Goal: Task Accomplishment & Management: Manage account settings

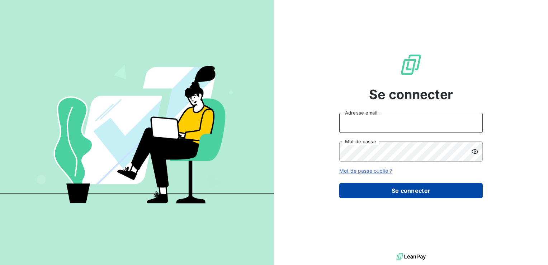
type input "[PERSON_NAME][EMAIL_ADDRESS][DOMAIN_NAME]"
click at [381, 197] on button "Se connecter" at bounding box center [410, 190] width 143 height 15
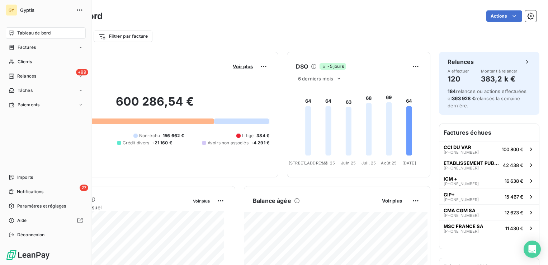
click at [34, 184] on nav "Imports 27 Notifications Paramètres et réglages Aide Déconnexion" at bounding box center [46, 205] width 80 height 69
click at [35, 179] on div "Imports" at bounding box center [46, 176] width 80 height 11
click at [22, 177] on span "Imports" at bounding box center [25, 177] width 16 height 6
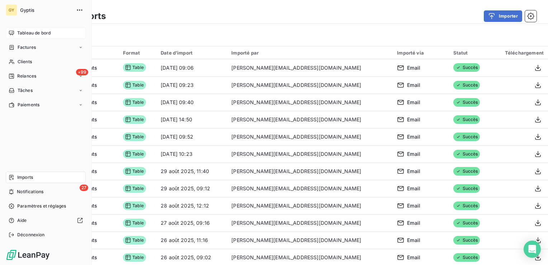
click at [40, 33] on span "Tableau de bord" at bounding box center [33, 33] width 33 height 6
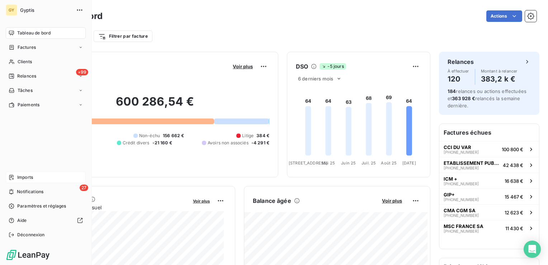
click at [28, 176] on span "Imports" at bounding box center [25, 177] width 16 height 6
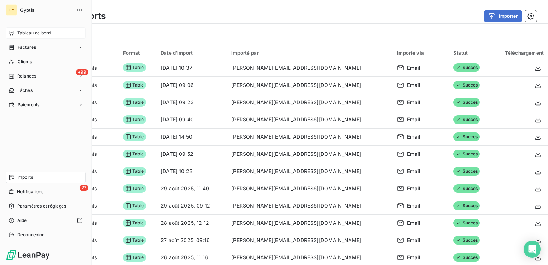
click at [17, 33] on div "Tableau de bord" at bounding box center [46, 32] width 80 height 11
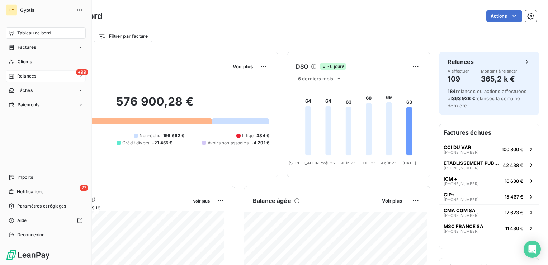
click at [43, 77] on div "+99 Relances" at bounding box center [46, 75] width 80 height 11
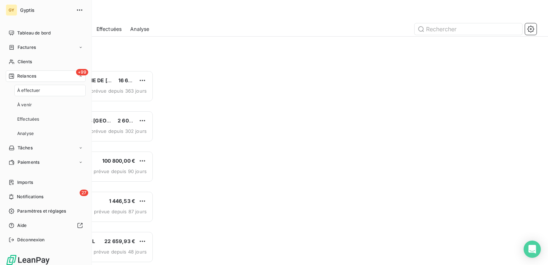
scroll to position [189, 113]
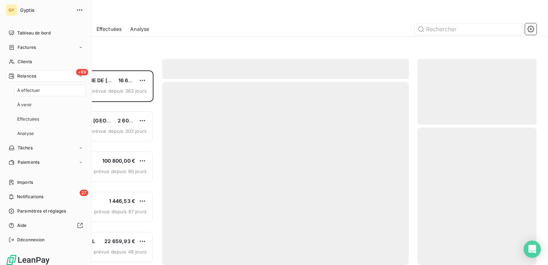
click at [34, 93] on span "À effectuer" at bounding box center [28, 90] width 23 height 6
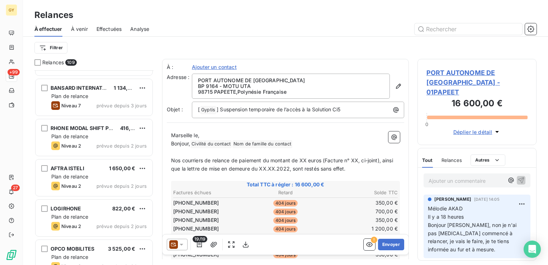
scroll to position [646, 0]
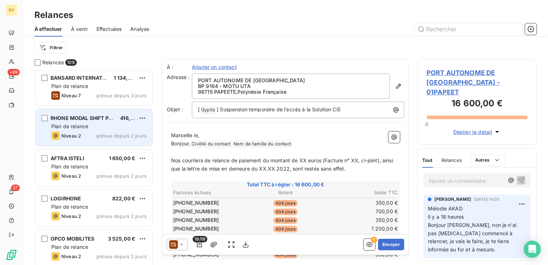
click at [91, 126] on div "Plan de relance" at bounding box center [98, 126] width 95 height 7
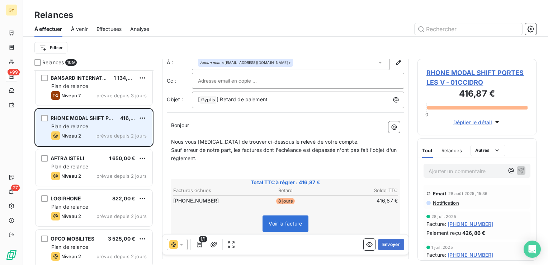
scroll to position [36, 0]
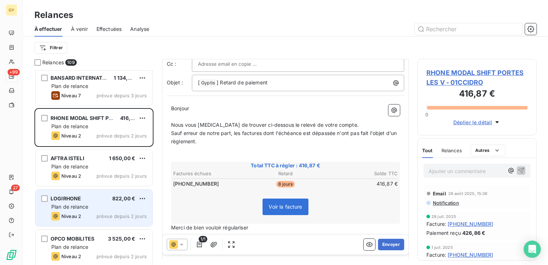
click at [77, 203] on span "Plan de relance" at bounding box center [69, 206] width 37 height 6
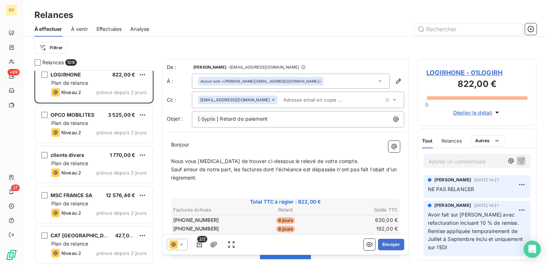
scroll to position [789, 0]
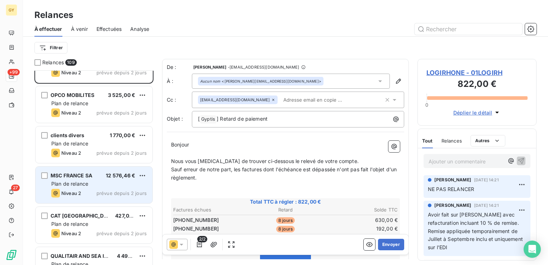
click at [75, 181] on span "Plan de relance" at bounding box center [69, 183] width 37 height 6
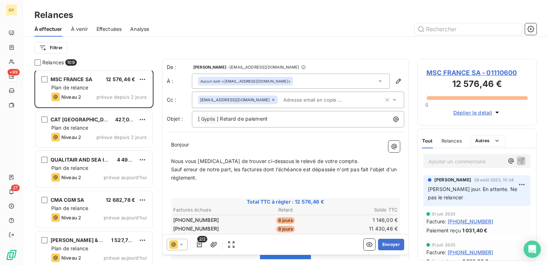
scroll to position [897, 0]
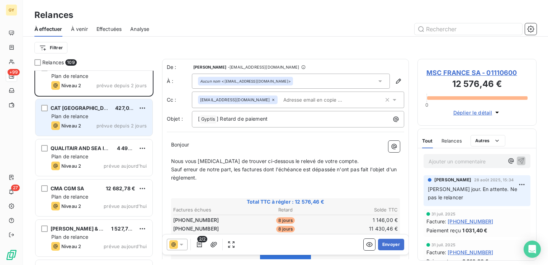
click at [80, 121] on div "Niveau 2" at bounding box center [66, 125] width 30 height 9
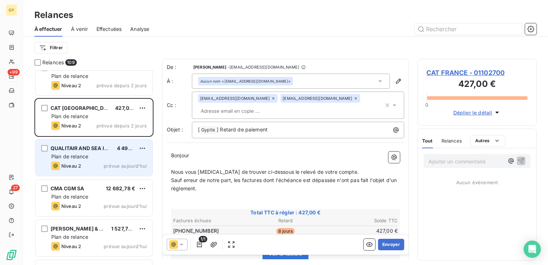
click at [70, 153] on span "Plan de relance" at bounding box center [69, 156] width 37 height 6
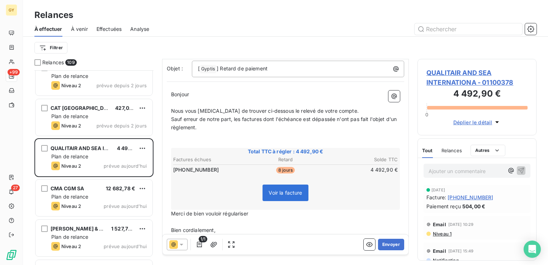
scroll to position [34, 0]
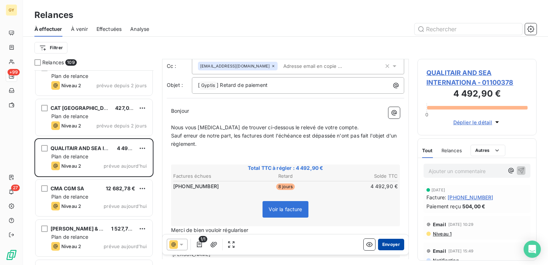
click at [390, 246] on button "Envoyer" at bounding box center [391, 244] width 26 height 11
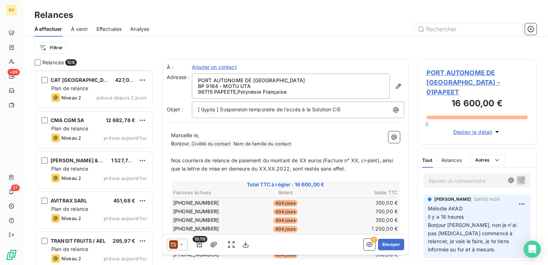
scroll to position [968, 0]
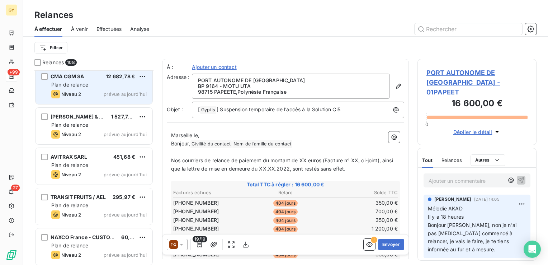
click at [93, 80] on div "CMA [MEDICAL_DATA] SA 12 682,78 € Plan de relance Niveau 2 prévue aujourd’hui" at bounding box center [94, 85] width 117 height 37
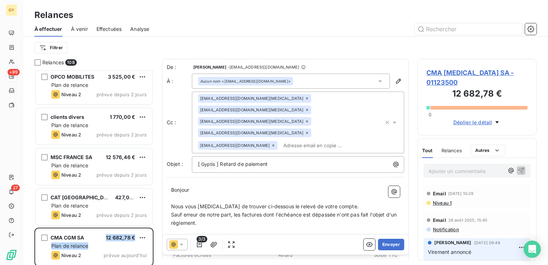
scroll to position [789, 0]
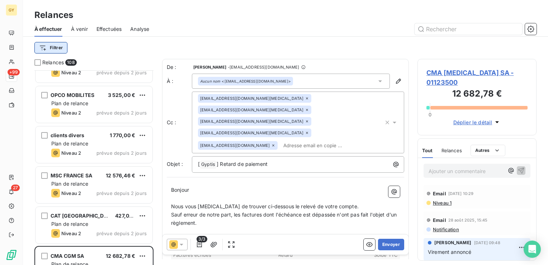
click at [53, 47] on html "GY +99 27 Relances À effectuer À venir Effectuées Analyse Filtrer Relances 108 …" at bounding box center [274, 132] width 548 height 265
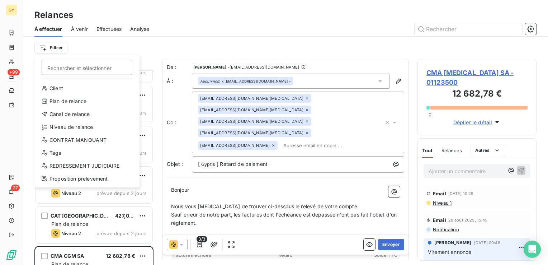
click at [193, 43] on html "GY +99 27 Relances À effectuer À venir Effectuées Analyse Filtrer Rechercher et…" at bounding box center [274, 132] width 548 height 265
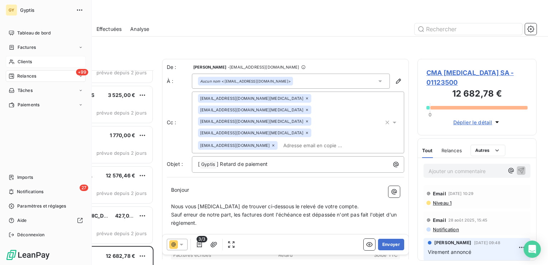
click at [23, 58] on div "Clients" at bounding box center [46, 61] width 80 height 11
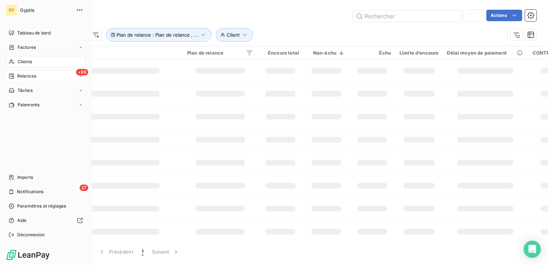
click at [32, 78] on span "Relances" at bounding box center [26, 76] width 19 height 6
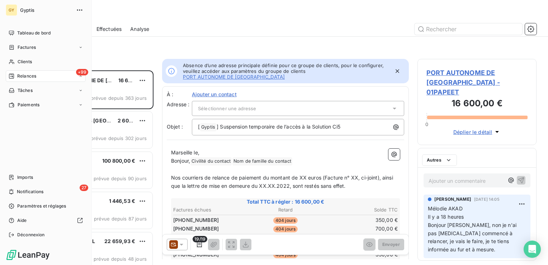
scroll to position [189, 113]
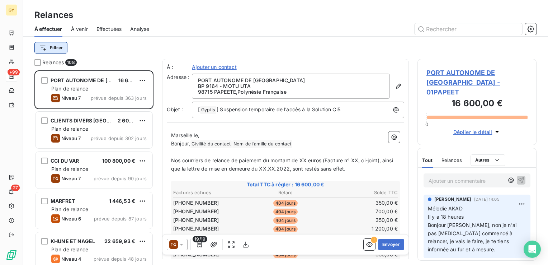
click at [44, 48] on html "GY +99 27 Relances À effectuer À venir Effectuées Analyse Filtrer Relances 108 …" at bounding box center [274, 132] width 548 height 265
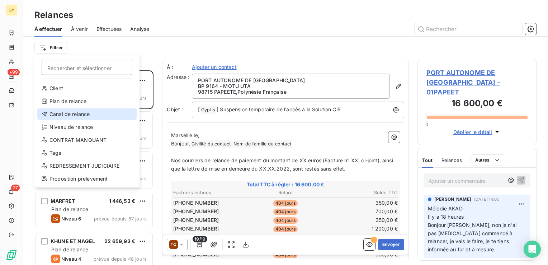
click at [62, 116] on div "Canal de relance" at bounding box center [86, 113] width 99 height 11
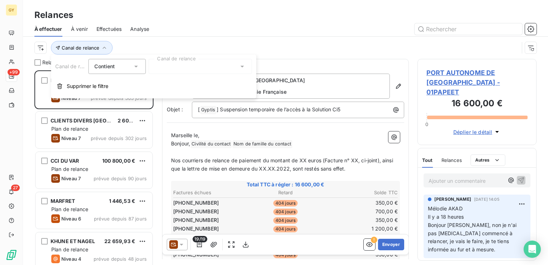
click at [244, 69] on icon at bounding box center [242, 66] width 7 height 7
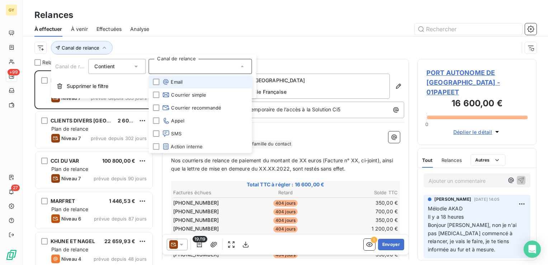
click at [242, 64] on icon at bounding box center [242, 66] width 7 height 7
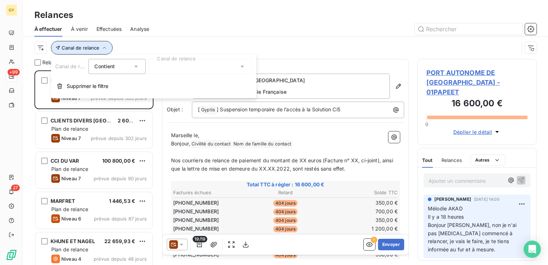
click at [102, 45] on icon "button" at bounding box center [104, 47] width 7 height 7
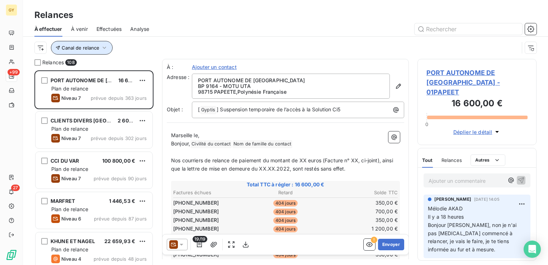
click at [103, 47] on icon "button" at bounding box center [105, 48] width 4 height 2
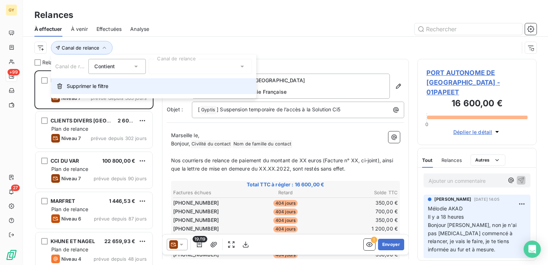
click at [103, 90] on button "Supprimer le filtre" at bounding box center [153, 86] width 205 height 16
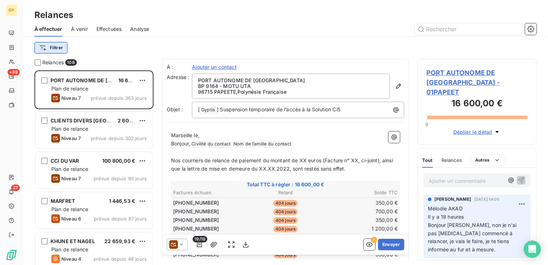
click at [55, 51] on html "GY +99 27 Relances À effectuer À venir Effectuées Analyse Filtrer Relances 108 …" at bounding box center [274, 132] width 548 height 265
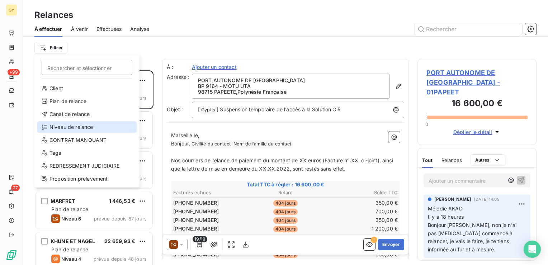
click at [66, 127] on div "Niveau de relance" at bounding box center [86, 126] width 99 height 11
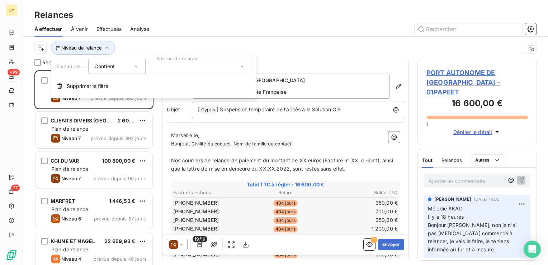
click at [241, 67] on icon at bounding box center [242, 66] width 7 height 7
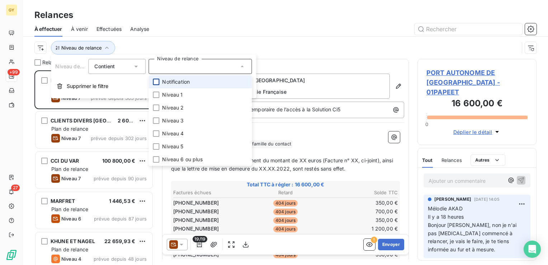
click at [155, 82] on div at bounding box center [156, 82] width 6 height 6
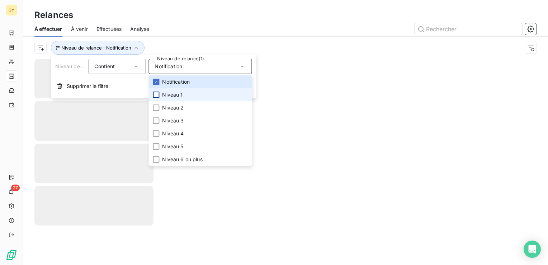
click at [155, 95] on div at bounding box center [156, 94] width 6 height 6
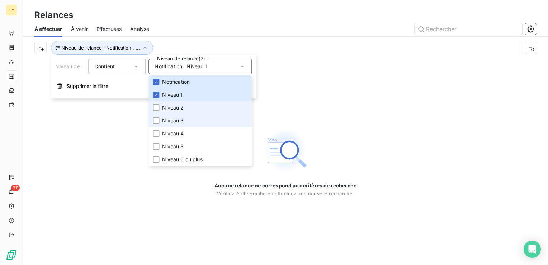
drag, startPoint x: 155, startPoint y: 105, endPoint x: 157, endPoint y: 116, distance: 10.3
click at [156, 107] on div at bounding box center [156, 107] width 6 height 6
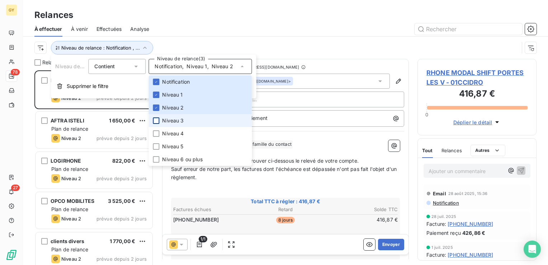
click at [157, 123] on div at bounding box center [156, 120] width 6 height 6
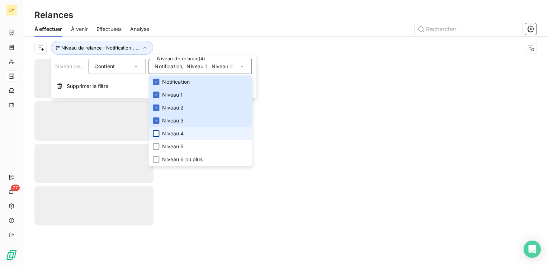
click at [158, 135] on div at bounding box center [156, 133] width 6 height 6
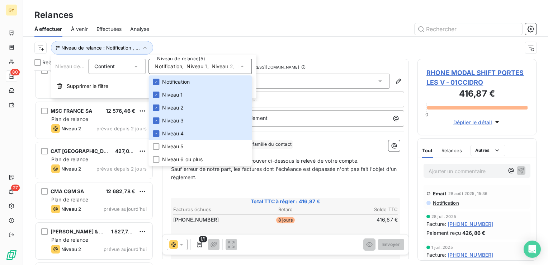
scroll to position [287, 0]
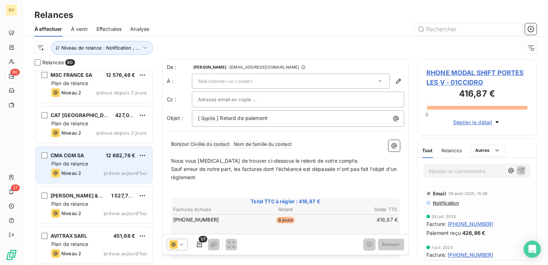
click at [80, 169] on div "Niveau 2" at bounding box center [66, 173] width 30 height 9
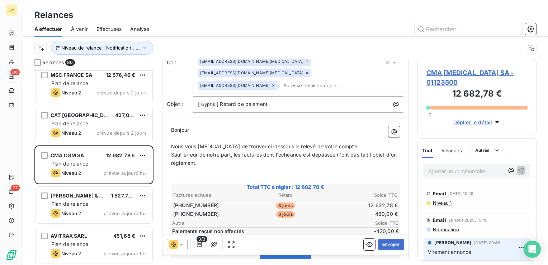
scroll to position [108, 0]
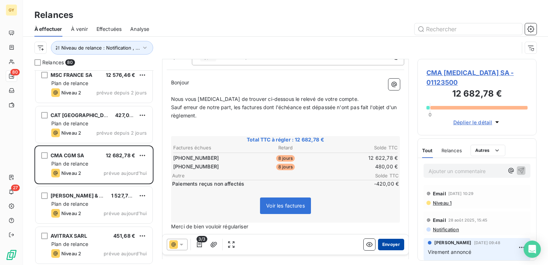
click at [388, 246] on button "Envoyer" at bounding box center [391, 244] width 26 height 11
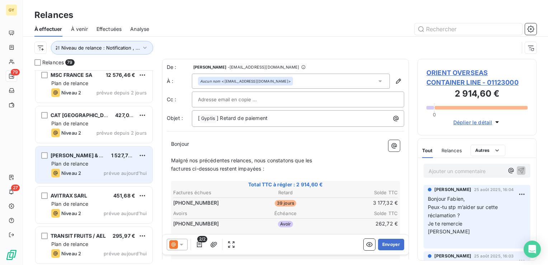
scroll to position [323, 0]
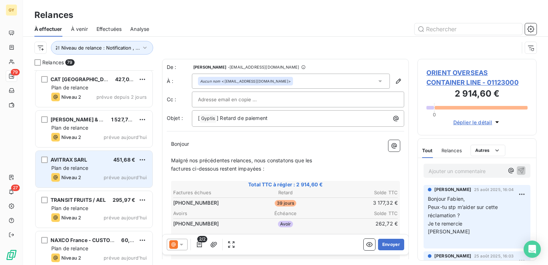
click at [80, 171] on div "Plan de relance" at bounding box center [98, 167] width 95 height 7
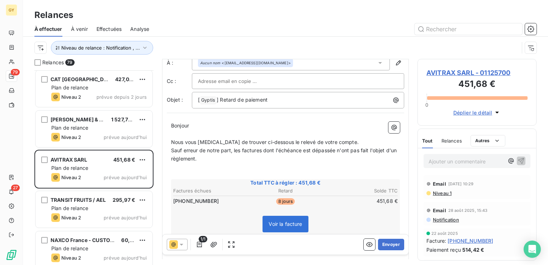
scroll to position [69, 0]
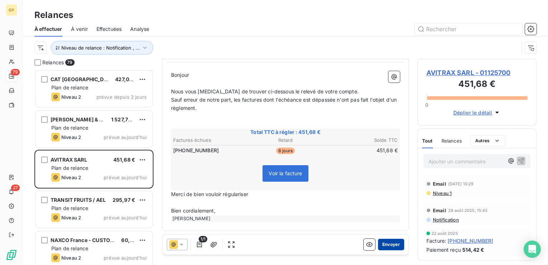
click at [384, 246] on button "Envoyer" at bounding box center [391, 244] width 26 height 11
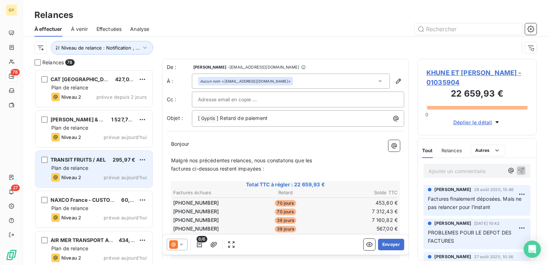
click at [98, 167] on div "Plan de relance" at bounding box center [98, 167] width 95 height 7
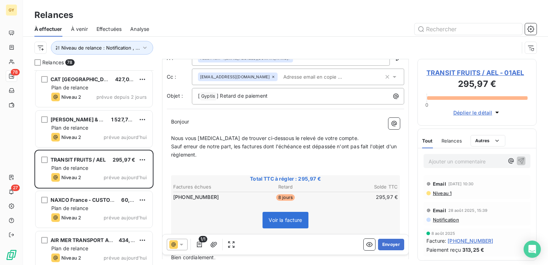
scroll to position [70, 0]
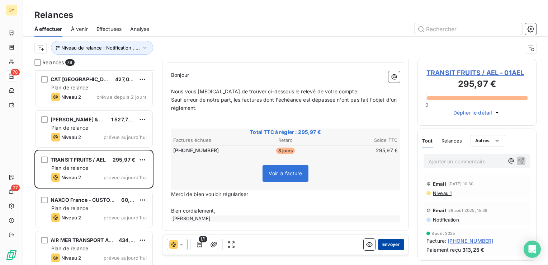
click at [386, 246] on button "Envoyer" at bounding box center [391, 244] width 26 height 11
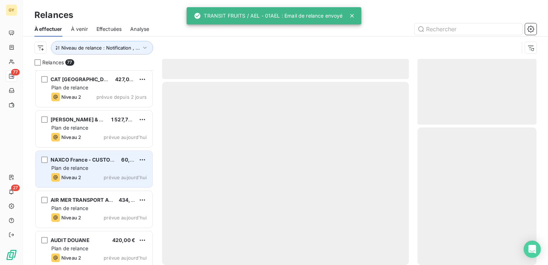
click at [89, 171] on div "NAXCO France - CUSTOMS BROKERA 60,00 € Plan de relance Niveau 2 prévue aujourd’…" at bounding box center [94, 169] width 117 height 37
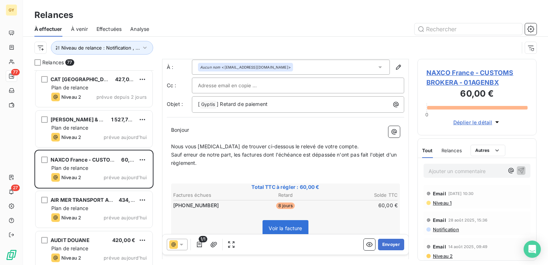
scroll to position [69, 0]
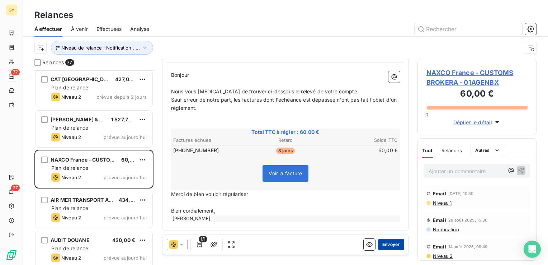
click at [387, 243] on button "Envoyer" at bounding box center [391, 244] width 26 height 11
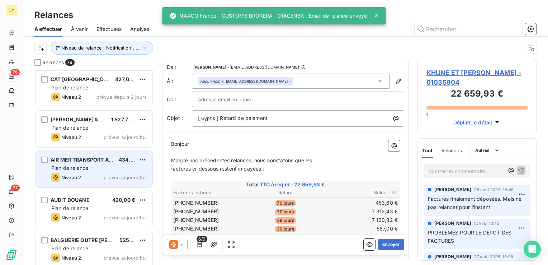
click at [77, 169] on span "Plan de relance" at bounding box center [69, 168] width 37 height 6
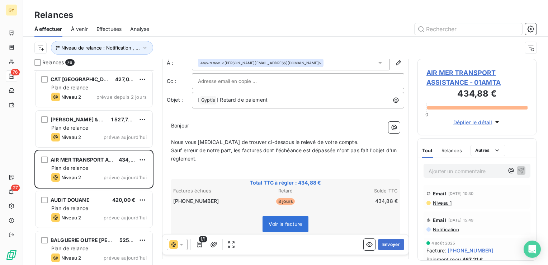
scroll to position [36, 0]
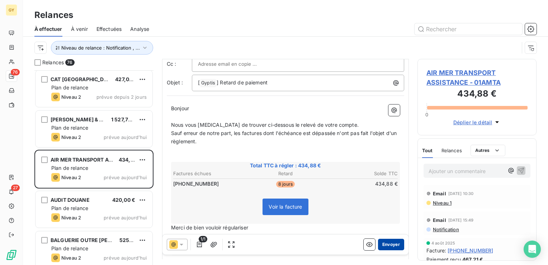
click at [385, 244] on button "Envoyer" at bounding box center [391, 244] width 26 height 11
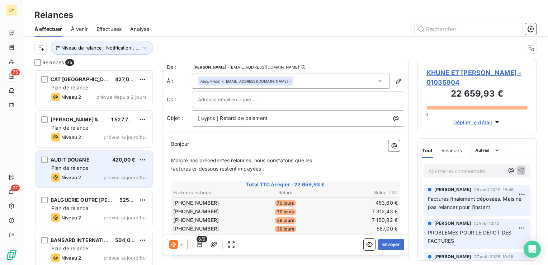
click at [76, 166] on span "Plan de relance" at bounding box center [69, 168] width 37 height 6
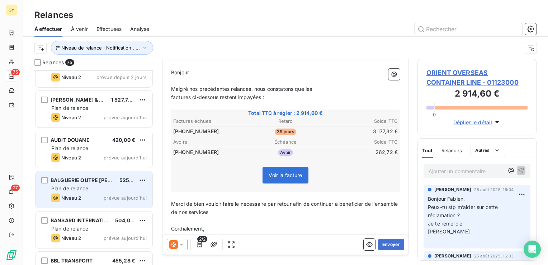
scroll to position [359, 0]
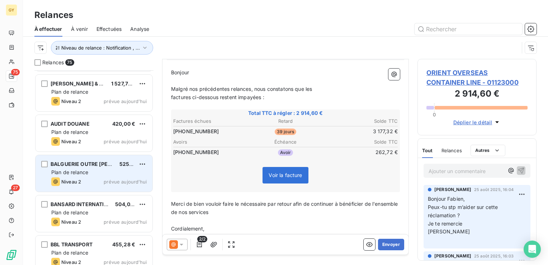
click at [81, 171] on span "Plan de relance" at bounding box center [69, 172] width 37 height 6
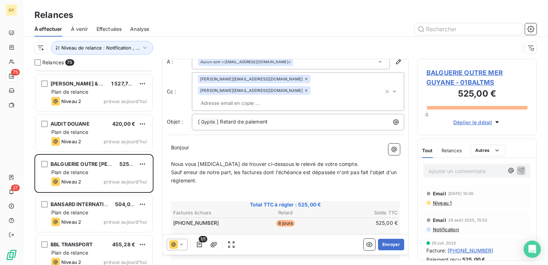
scroll to position [36, 0]
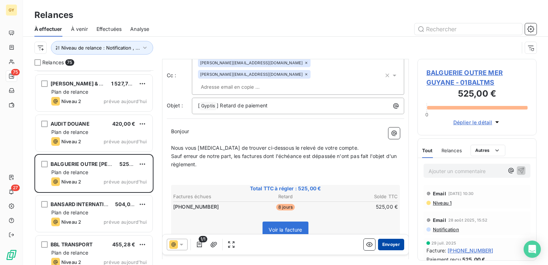
click at [381, 243] on button "Envoyer" at bounding box center [391, 244] width 26 height 11
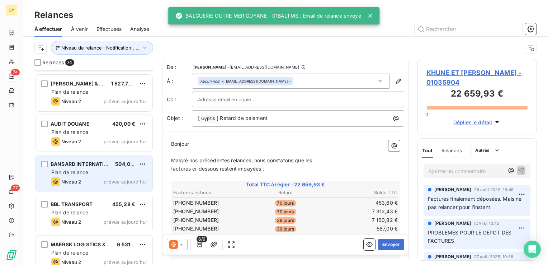
click at [77, 169] on div "Plan de relance" at bounding box center [98, 172] width 95 height 7
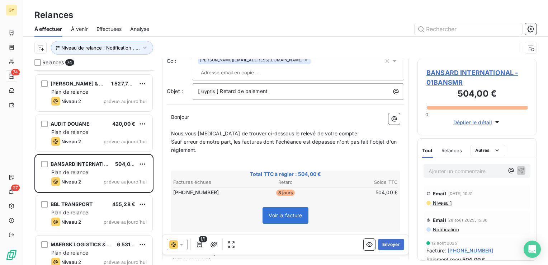
scroll to position [72, 0]
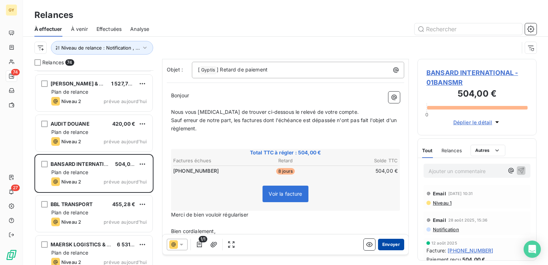
click at [383, 243] on button "Envoyer" at bounding box center [391, 244] width 26 height 11
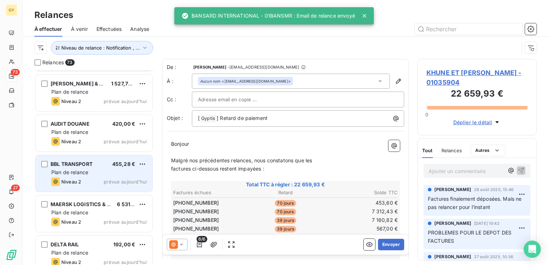
click at [81, 171] on span "Plan de relance" at bounding box center [69, 172] width 37 height 6
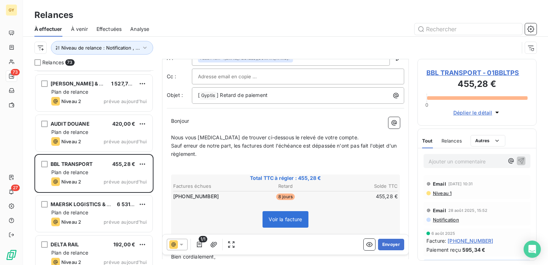
scroll to position [69, 0]
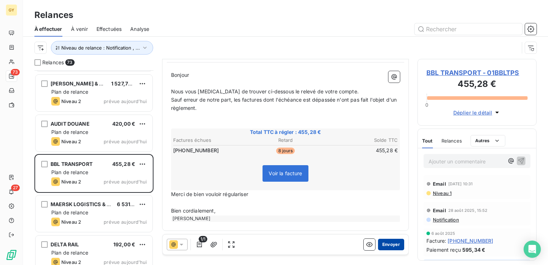
click at [386, 243] on button "Envoyer" at bounding box center [391, 244] width 26 height 11
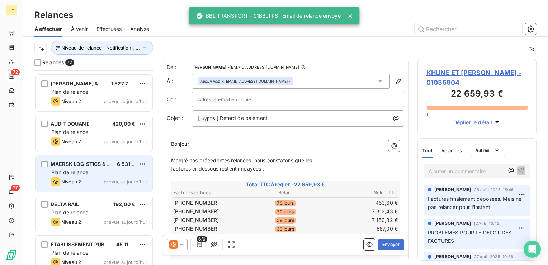
click at [70, 169] on div "Plan de relance" at bounding box center [98, 172] width 95 height 7
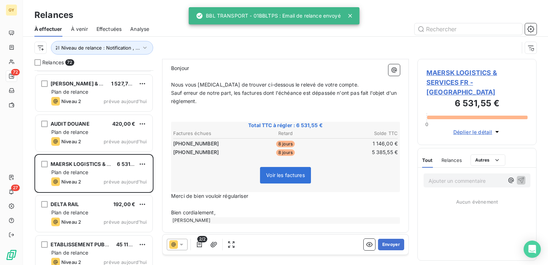
scroll to position [89, 0]
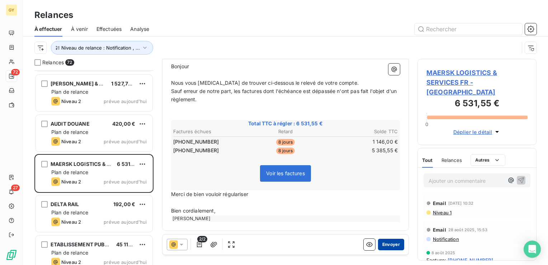
click at [380, 241] on button "Envoyer" at bounding box center [391, 244] width 26 height 11
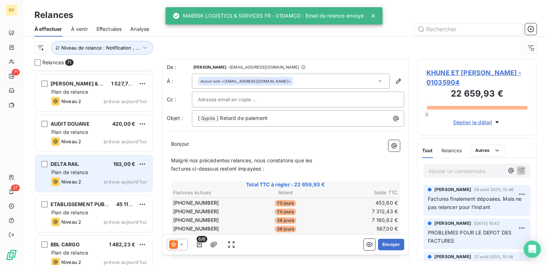
click at [69, 176] on div "DELTA RAIL 192,00 € Plan de relance Niveau 2 prévue aujourd’hui" at bounding box center [94, 173] width 117 height 37
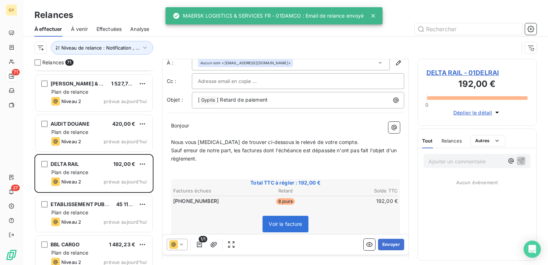
scroll to position [69, 0]
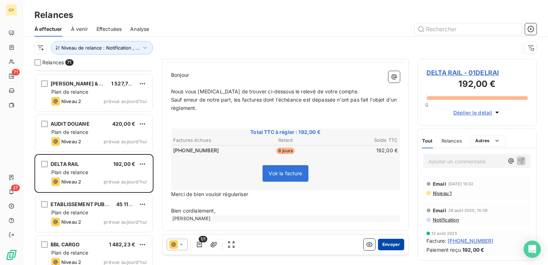
click at [384, 244] on button "Envoyer" at bounding box center [391, 244] width 26 height 11
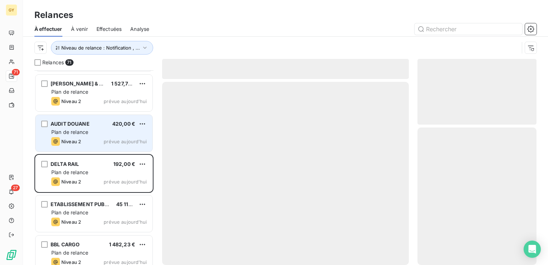
scroll to position [395, 0]
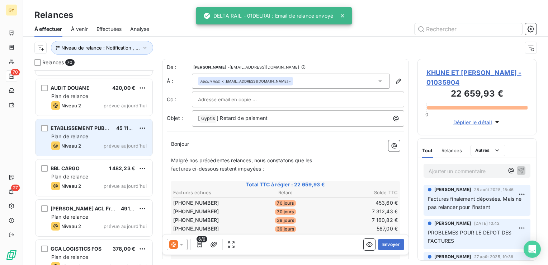
click at [87, 133] on div "Plan de relance" at bounding box center [98, 136] width 95 height 7
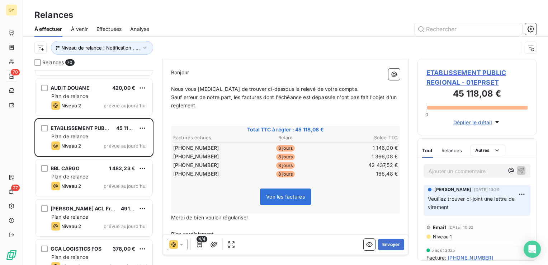
scroll to position [95, 0]
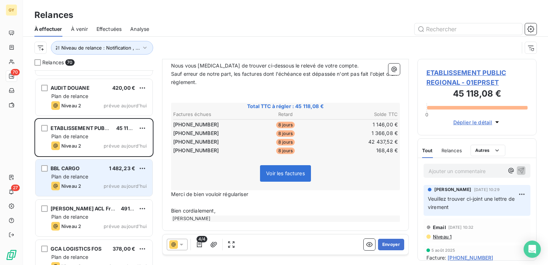
click at [77, 176] on span "Plan de relance" at bounding box center [69, 176] width 37 height 6
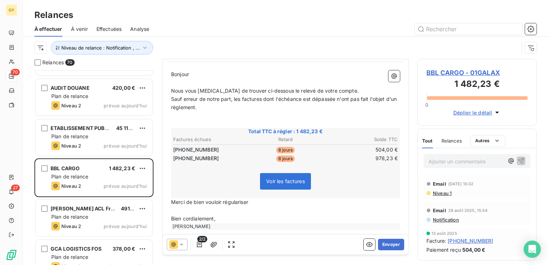
scroll to position [72, 0]
click at [381, 244] on button "Envoyer" at bounding box center [391, 244] width 26 height 11
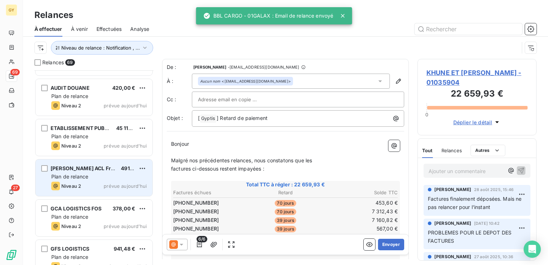
click at [76, 165] on span "[PERSON_NAME] ACL France (agencies)" at bounding box center [101, 168] width 100 height 6
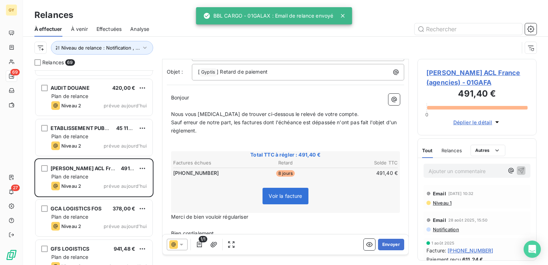
scroll to position [70, 0]
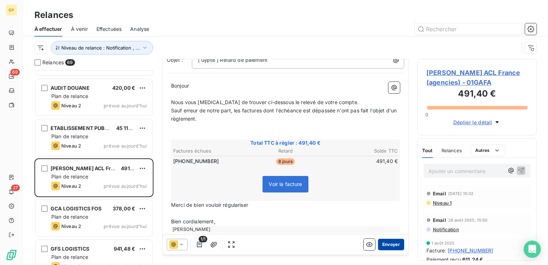
click at [383, 248] on button "Envoyer" at bounding box center [391, 244] width 26 height 11
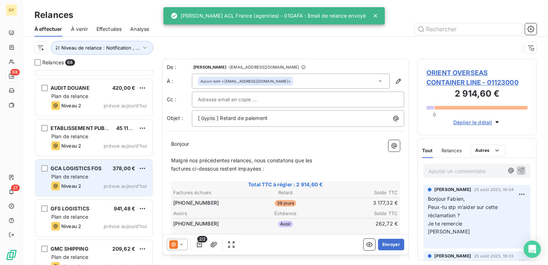
click at [88, 176] on span "Plan de relance" at bounding box center [69, 176] width 37 height 6
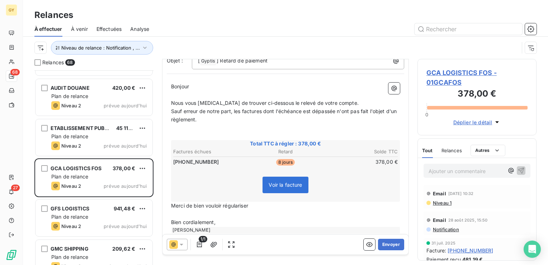
scroll to position [69, 0]
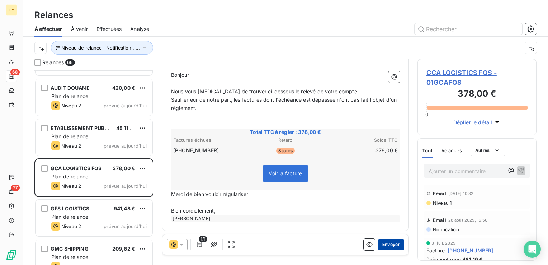
click at [383, 245] on button "Envoyer" at bounding box center [391, 244] width 26 height 11
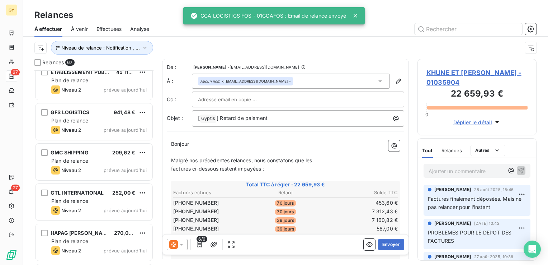
scroll to position [466, 0]
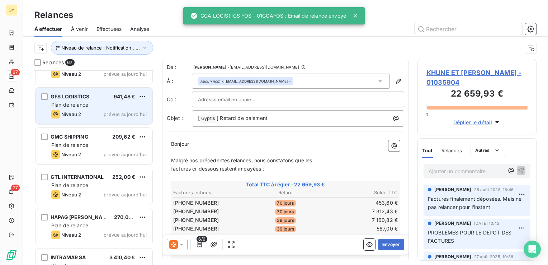
click at [71, 105] on span "Plan de relance" at bounding box center [69, 105] width 37 height 6
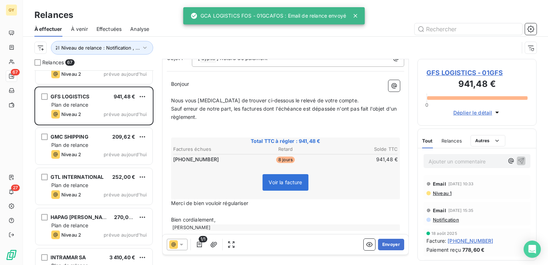
scroll to position [69, 0]
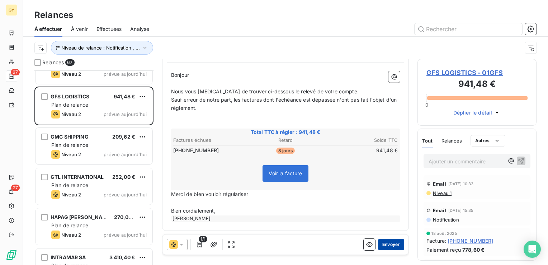
click at [382, 244] on button "Envoyer" at bounding box center [391, 244] width 26 height 11
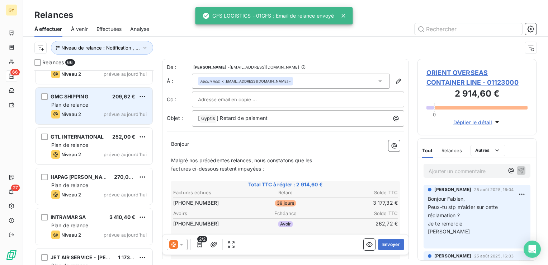
click at [62, 104] on span "Plan de relance" at bounding box center [69, 105] width 37 height 6
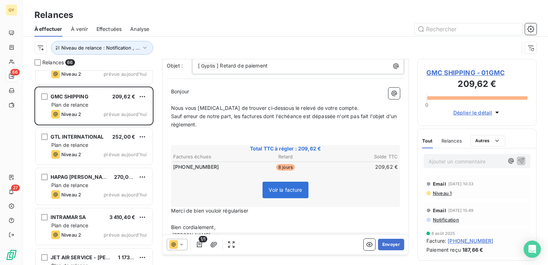
scroll to position [70, 0]
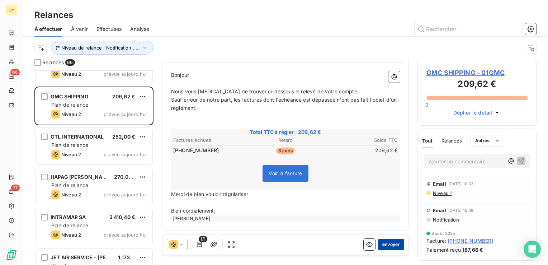
click at [382, 244] on button "Envoyer" at bounding box center [391, 244] width 26 height 11
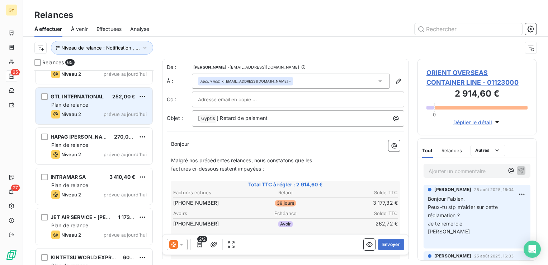
scroll to position [430, 0]
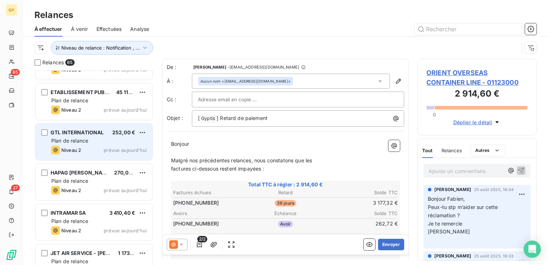
click at [76, 142] on span "Plan de relance" at bounding box center [69, 140] width 37 height 6
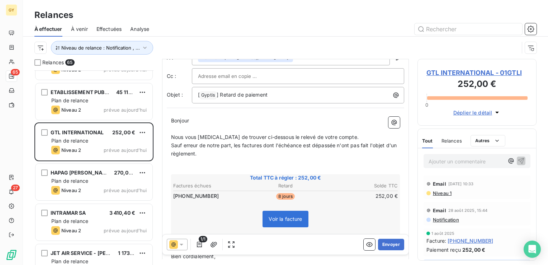
scroll to position [36, 0]
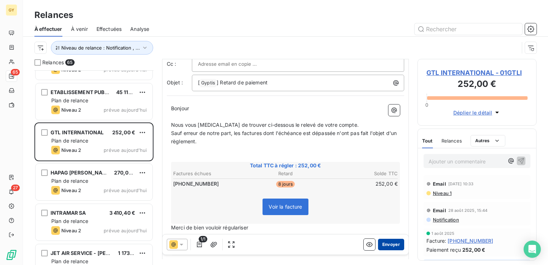
click at [388, 245] on button "Envoyer" at bounding box center [391, 244] width 26 height 11
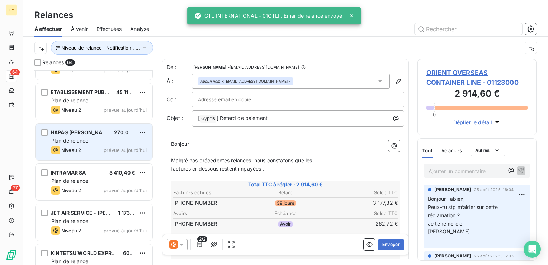
click at [64, 141] on span "Plan de relance" at bounding box center [69, 140] width 37 height 6
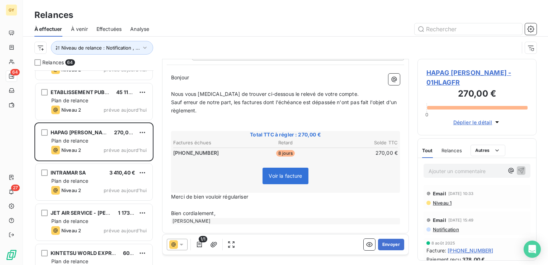
scroll to position [69, 0]
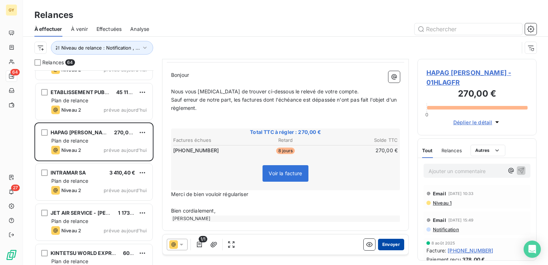
click at [388, 246] on button "Envoyer" at bounding box center [391, 244] width 26 height 11
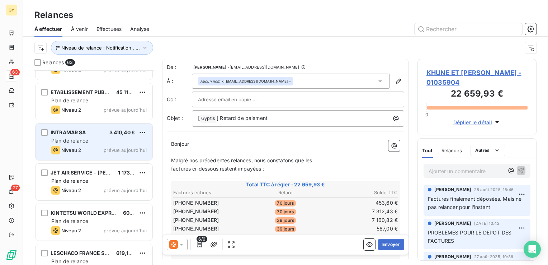
click at [79, 141] on span "Plan de relance" at bounding box center [69, 140] width 37 height 6
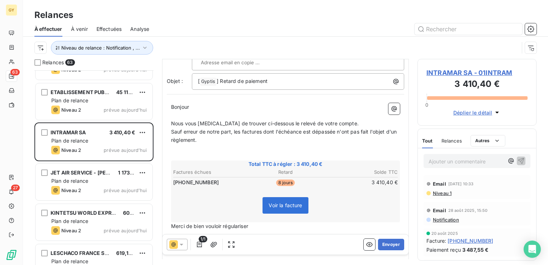
scroll to position [72, 0]
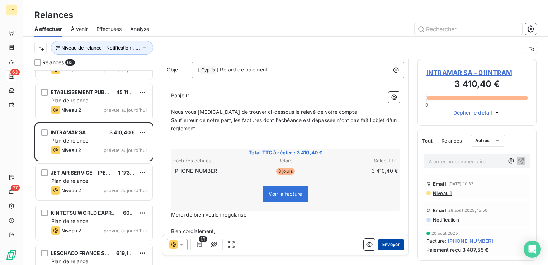
click at [383, 244] on button "Envoyer" at bounding box center [391, 244] width 26 height 11
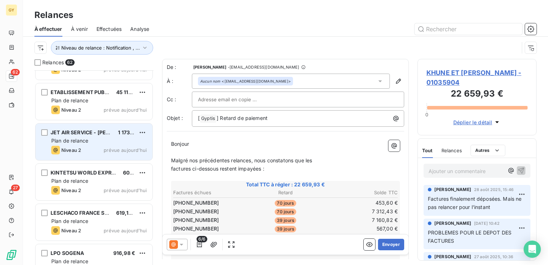
click at [83, 139] on span "Plan de relance" at bounding box center [69, 140] width 37 height 6
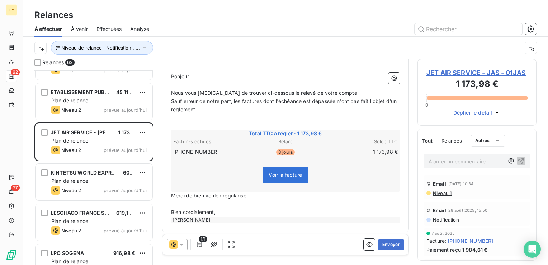
scroll to position [69, 0]
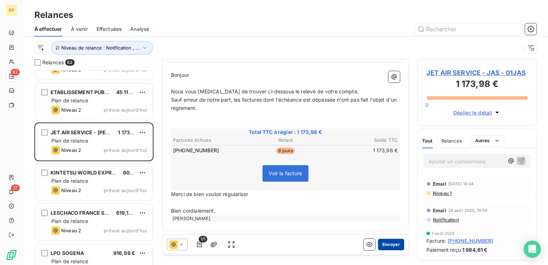
click at [383, 242] on button "Envoyer" at bounding box center [391, 244] width 26 height 11
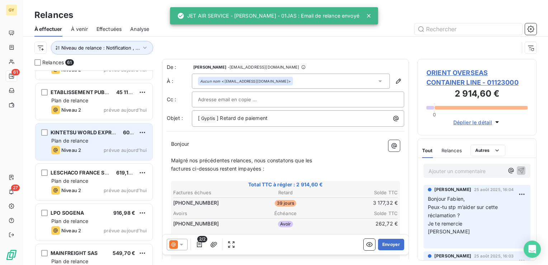
click at [84, 138] on span "Plan de relance" at bounding box center [69, 140] width 37 height 6
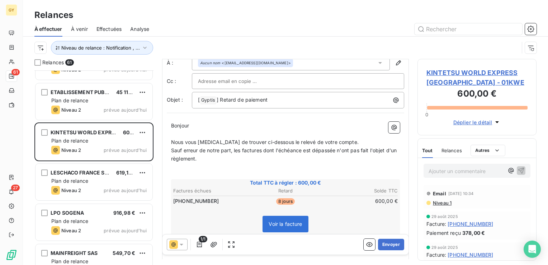
scroll to position [69, 0]
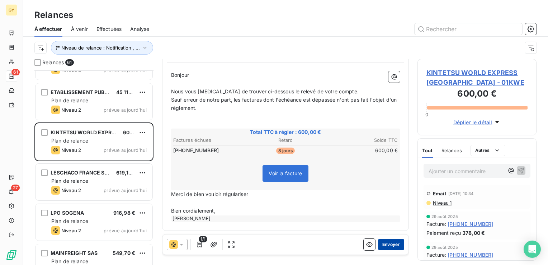
click at [386, 245] on button "Envoyer" at bounding box center [391, 244] width 26 height 11
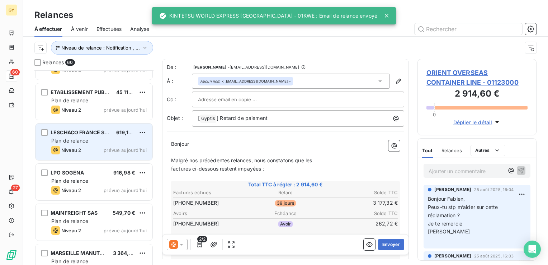
click at [82, 140] on span "Plan de relance" at bounding box center [69, 140] width 37 height 6
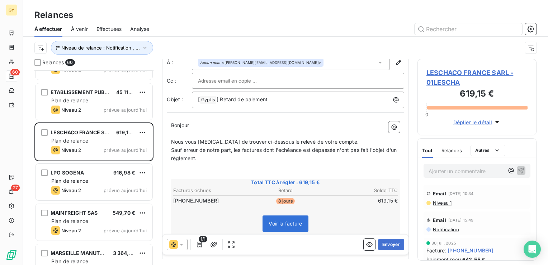
scroll to position [36, 0]
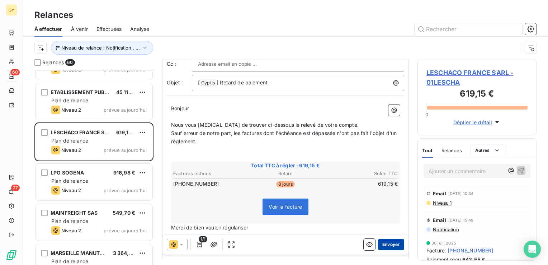
click at [388, 246] on button "Envoyer" at bounding box center [391, 244] width 26 height 11
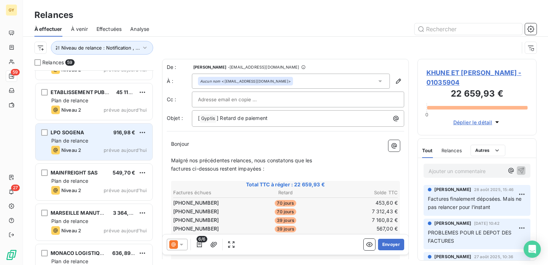
click at [83, 144] on div "LPO SOGENA 916,98 € Plan de relance Niveau 2 prévue aujourd’hui" at bounding box center [94, 141] width 117 height 37
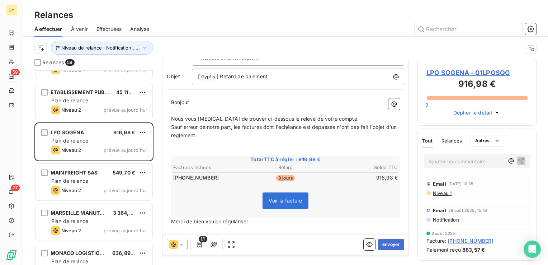
scroll to position [72, 0]
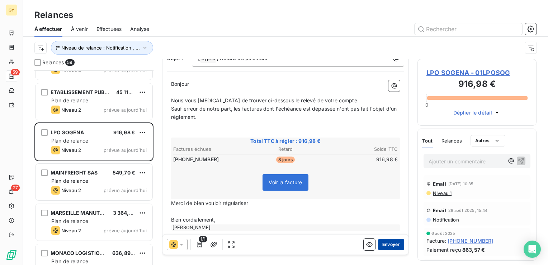
click at [385, 246] on button "Envoyer" at bounding box center [391, 244] width 26 height 11
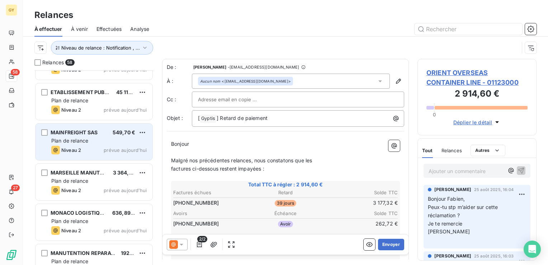
click at [99, 138] on div "Plan de relance" at bounding box center [98, 140] width 95 height 7
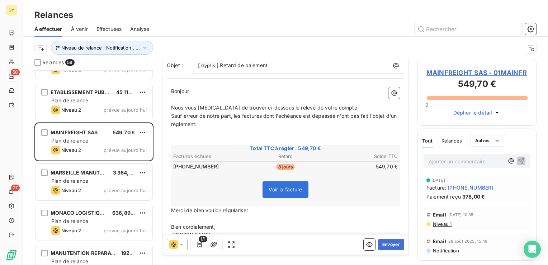
scroll to position [69, 0]
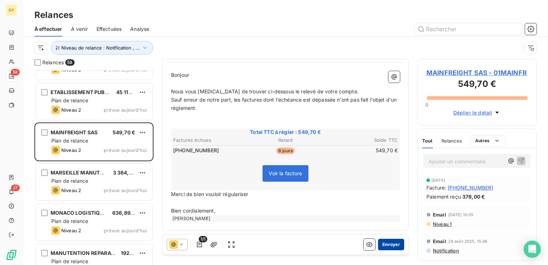
click at [389, 247] on button "Envoyer" at bounding box center [391, 244] width 26 height 11
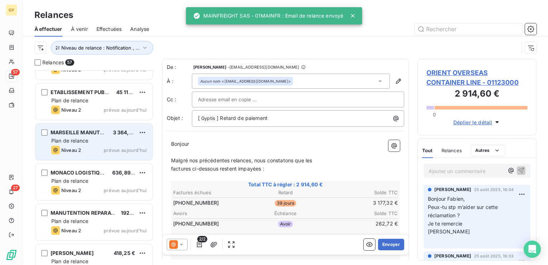
click at [66, 135] on span "MARSEILLE MANUTENTION" at bounding box center [85, 132] width 69 height 6
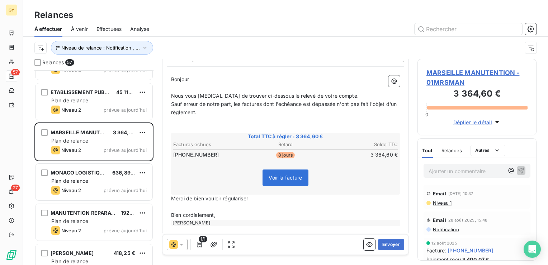
scroll to position [69, 0]
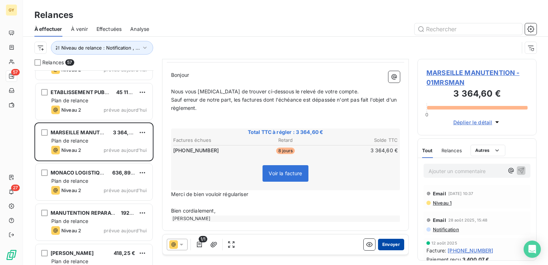
click at [390, 248] on button "Envoyer" at bounding box center [391, 244] width 26 height 11
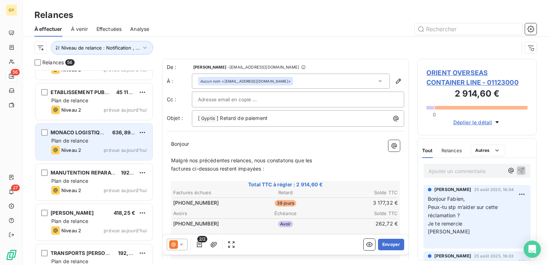
click at [81, 137] on span "Plan de relance" at bounding box center [69, 140] width 37 height 6
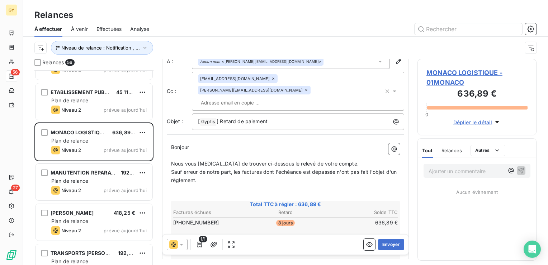
scroll to position [36, 0]
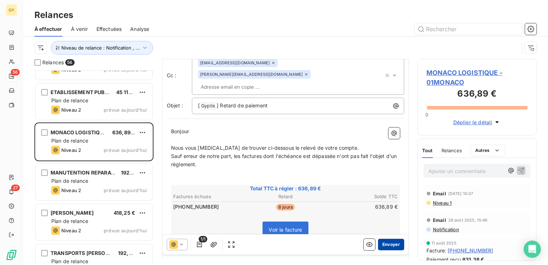
click at [385, 246] on button "Envoyer" at bounding box center [391, 244] width 26 height 11
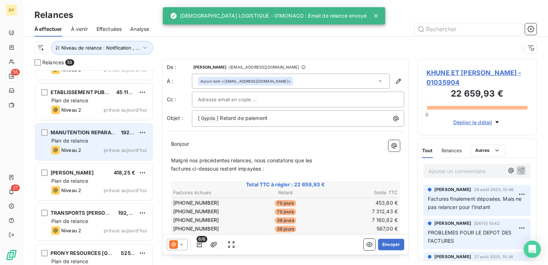
click at [82, 146] on div "Niveau 2 prévue aujourd’hui" at bounding box center [98, 150] width 95 height 9
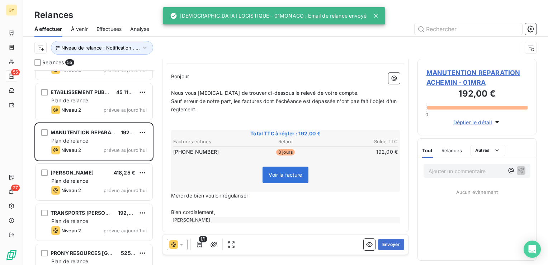
scroll to position [69, 0]
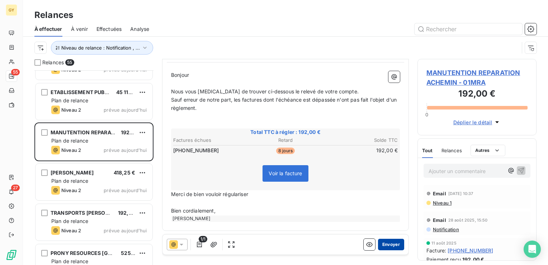
click at [382, 243] on button "Envoyer" at bounding box center [391, 244] width 26 height 11
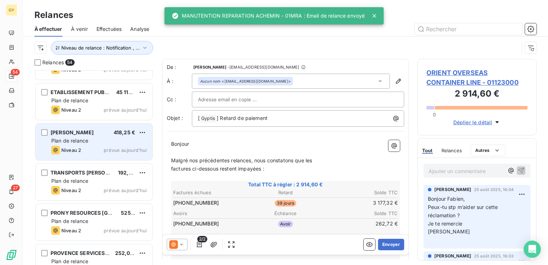
click at [78, 144] on div "[PERSON_NAME] 418,25 € Plan de relance Niveau 2 prévue aujourd’hui" at bounding box center [94, 141] width 117 height 37
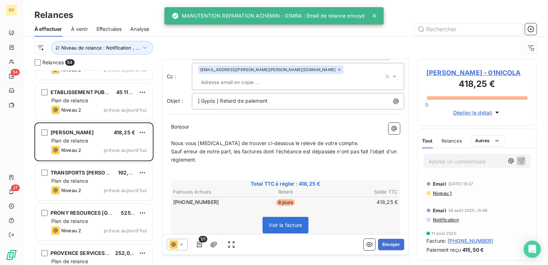
scroll to position [70, 0]
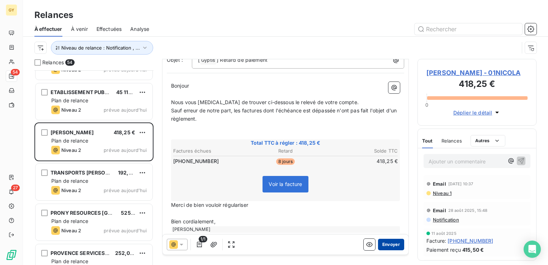
click at [392, 245] on button "Envoyer" at bounding box center [391, 244] width 26 height 11
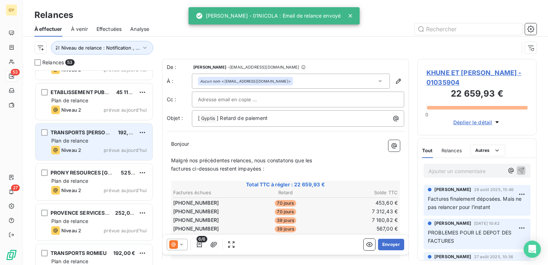
click at [89, 139] on div "Plan de relance" at bounding box center [98, 140] width 95 height 7
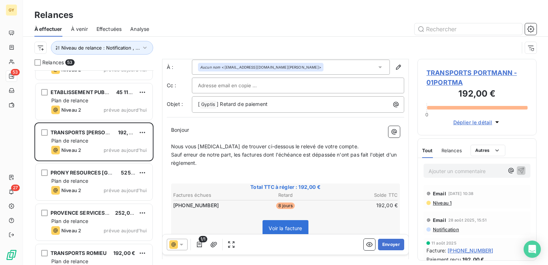
scroll to position [69, 0]
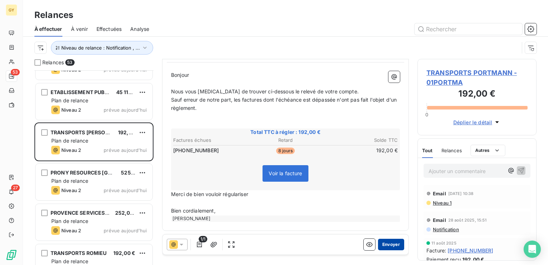
click at [385, 242] on button "Envoyer" at bounding box center [391, 244] width 26 height 11
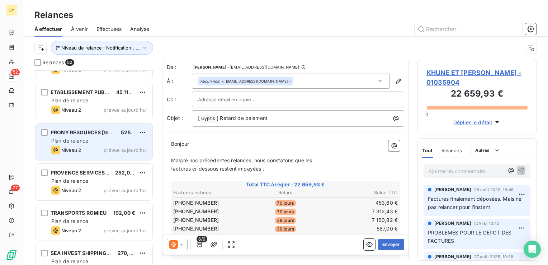
click at [91, 140] on div "Plan de relance" at bounding box center [98, 140] width 95 height 7
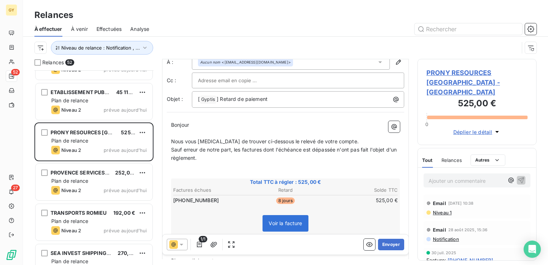
scroll to position [36, 0]
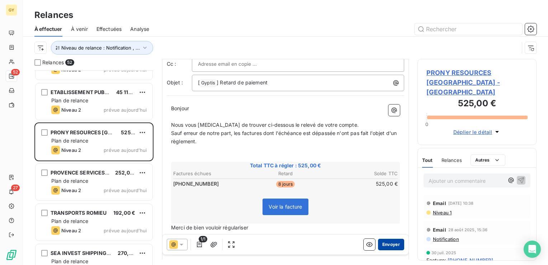
click at [382, 243] on button "Envoyer" at bounding box center [391, 244] width 26 height 11
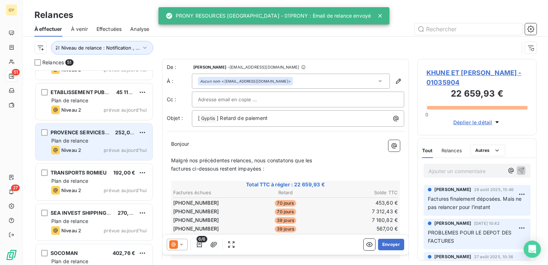
click at [56, 137] on div "Plan de relance" at bounding box center [98, 140] width 95 height 7
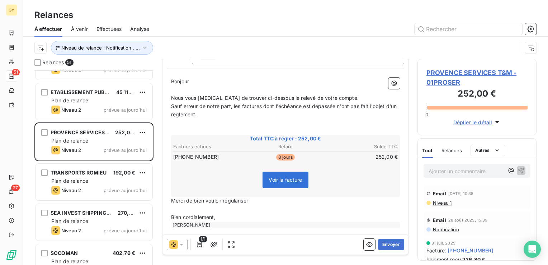
scroll to position [69, 0]
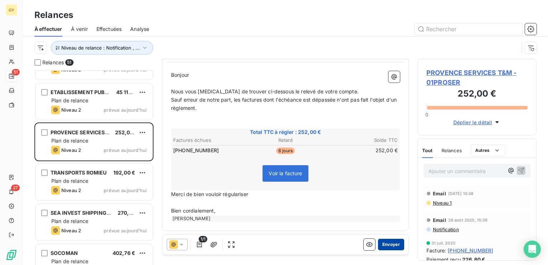
click at [388, 242] on button "Envoyer" at bounding box center [391, 244] width 26 height 11
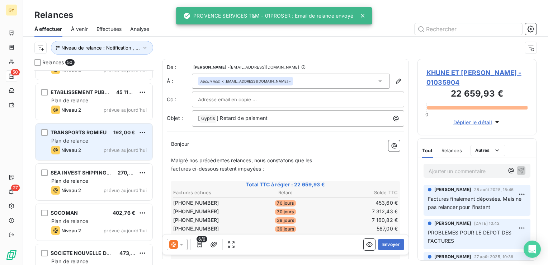
click at [77, 140] on span "Plan de relance" at bounding box center [69, 140] width 37 height 6
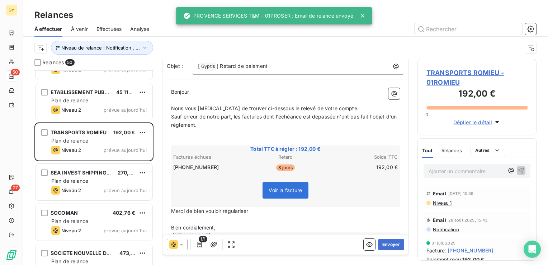
scroll to position [70, 0]
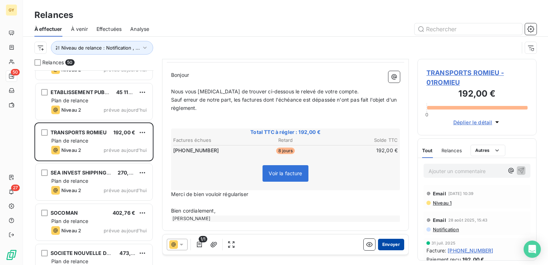
click at [386, 244] on button "Envoyer" at bounding box center [391, 244] width 26 height 11
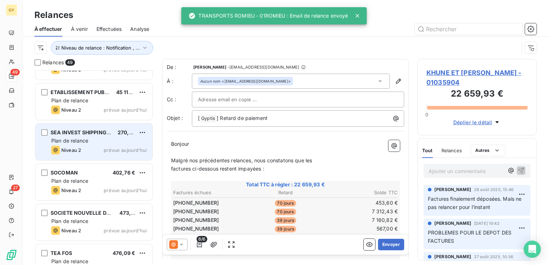
click at [90, 140] on div "Plan de relance" at bounding box center [98, 140] width 95 height 7
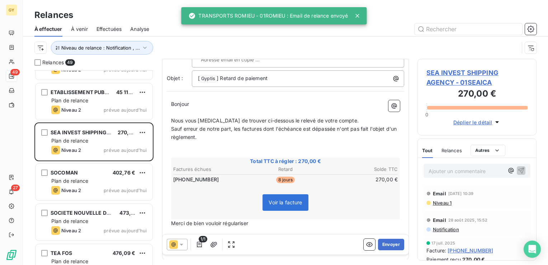
scroll to position [70, 0]
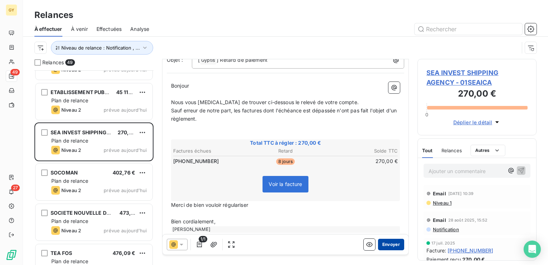
click at [380, 240] on button "Envoyer" at bounding box center [391, 244] width 26 height 11
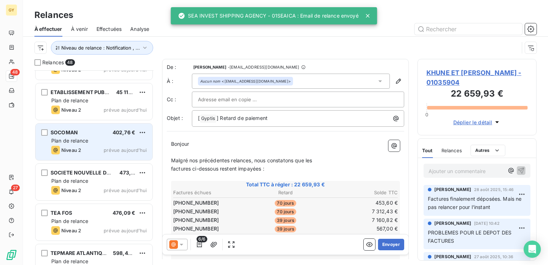
click at [86, 146] on div "Niveau 2 prévue aujourd’hui" at bounding box center [98, 150] width 95 height 9
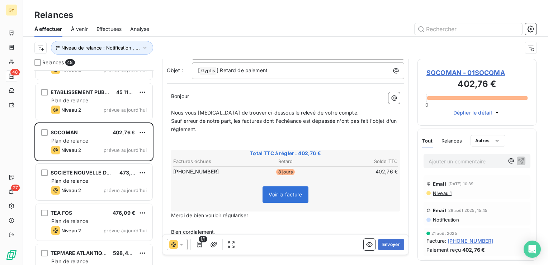
scroll to position [69, 0]
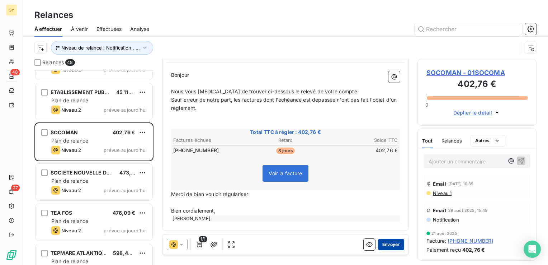
click at [388, 245] on button "Envoyer" at bounding box center [391, 244] width 26 height 11
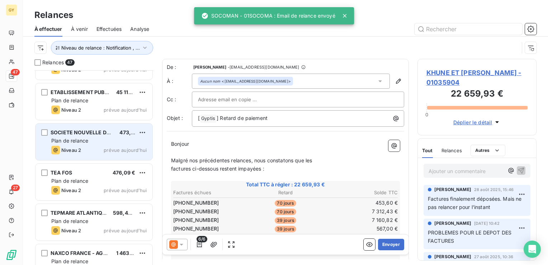
click at [72, 141] on span "Plan de relance" at bounding box center [69, 140] width 37 height 6
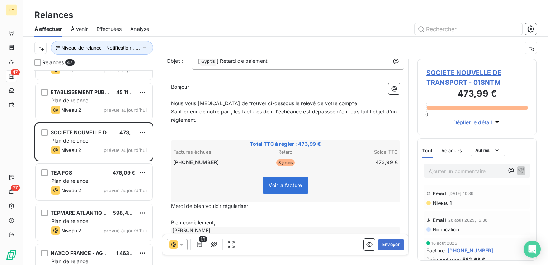
scroll to position [69, 0]
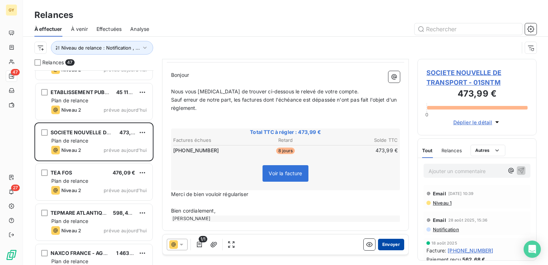
click at [386, 244] on button "Envoyer" at bounding box center [391, 244] width 26 height 11
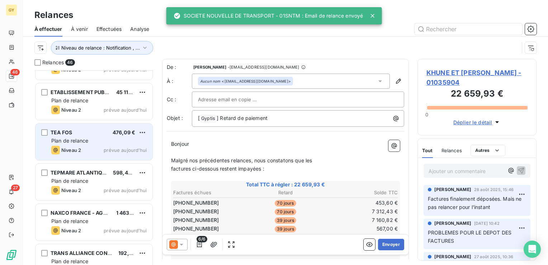
click at [60, 138] on span "Plan de relance" at bounding box center [69, 140] width 37 height 6
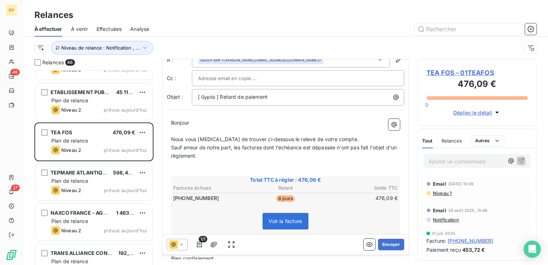
scroll to position [69, 0]
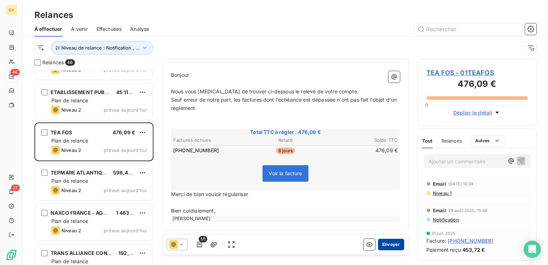
click at [386, 245] on button "Envoyer" at bounding box center [391, 244] width 26 height 11
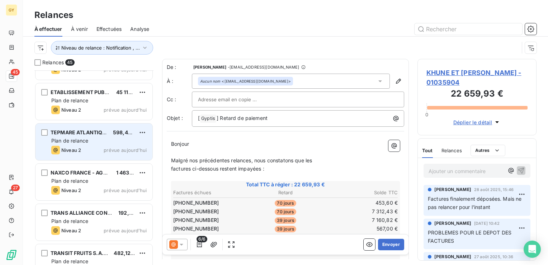
click at [99, 143] on div "Plan de relance" at bounding box center [98, 140] width 95 height 7
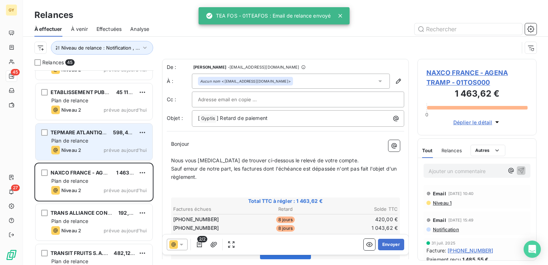
click at [89, 144] on div "TEPMARE ATLANTIQUE 598,44 € Plan de relance Niveau 2 prévue aujourd’hui" at bounding box center [94, 141] width 117 height 37
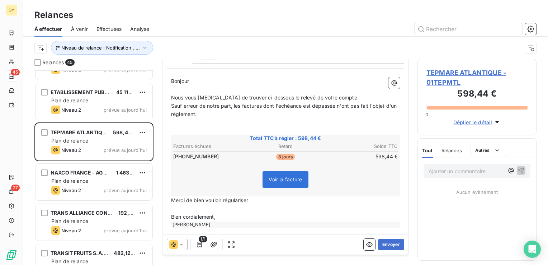
scroll to position [69, 0]
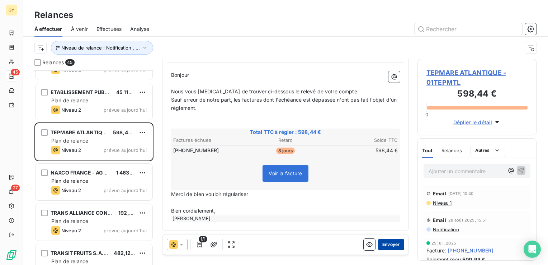
click at [390, 244] on button "Envoyer" at bounding box center [391, 244] width 26 height 11
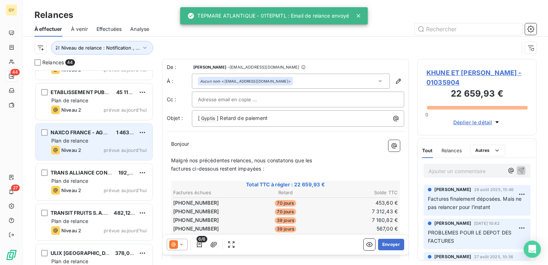
click at [87, 135] on span "NAXCO FRANCE - AGENA TRAMP" at bounding box center [92, 132] width 83 height 6
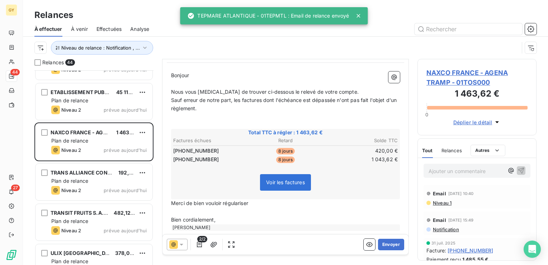
scroll to position [78, 0]
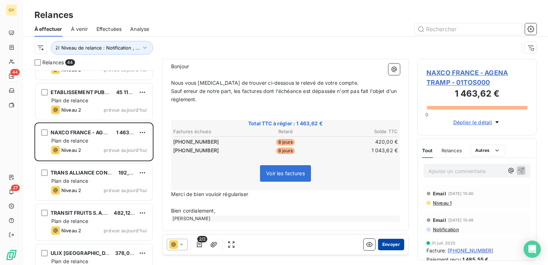
click at [391, 243] on button "Envoyer" at bounding box center [391, 244] width 26 height 11
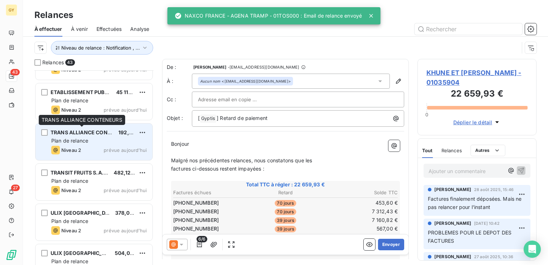
click at [82, 132] on span "TRANS ALLIANCE CONTENEURS" at bounding box center [91, 132] width 81 height 6
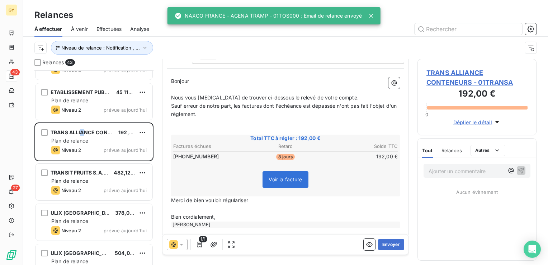
scroll to position [69, 0]
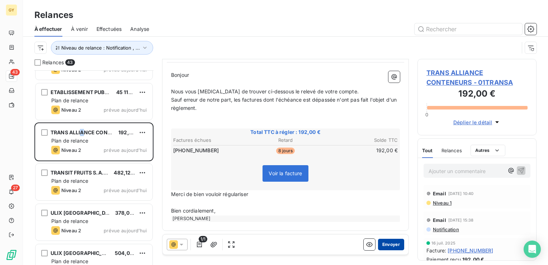
click at [389, 241] on button "Envoyer" at bounding box center [391, 244] width 26 height 11
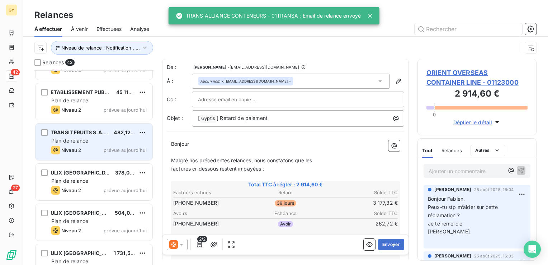
click at [71, 141] on span "Plan de relance" at bounding box center [69, 140] width 37 height 6
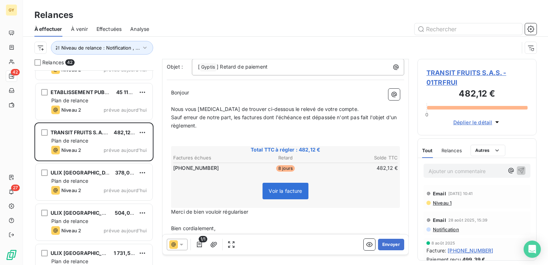
scroll to position [69, 0]
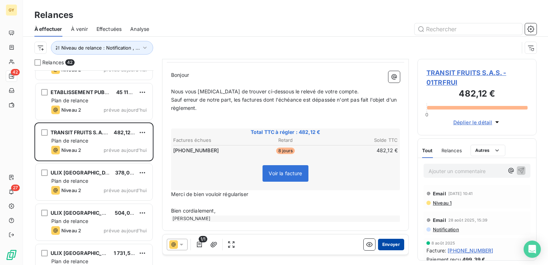
click at [387, 245] on button "Envoyer" at bounding box center [391, 244] width 26 height 11
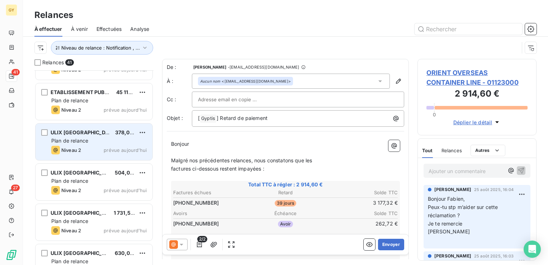
click at [62, 140] on span "Plan de relance" at bounding box center [69, 140] width 37 height 6
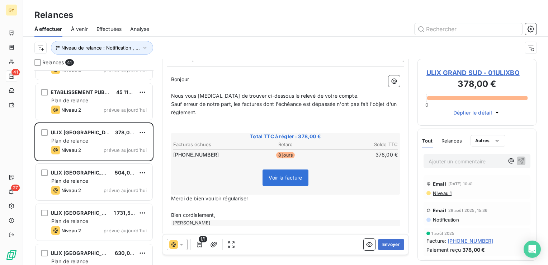
scroll to position [69, 0]
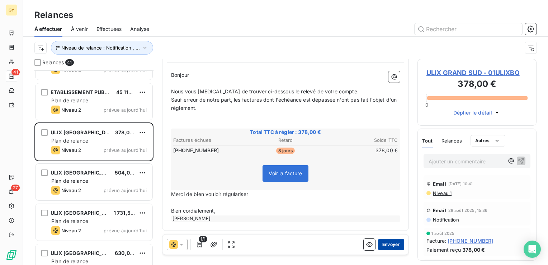
click at [390, 243] on button "Envoyer" at bounding box center [391, 244] width 26 height 11
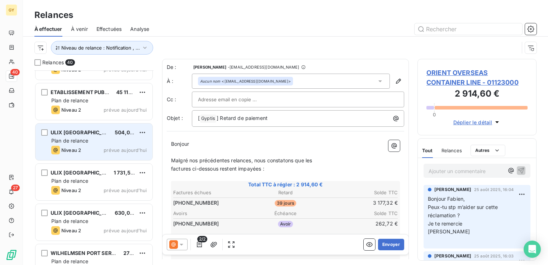
click at [83, 139] on span "Plan de relance" at bounding box center [69, 140] width 37 height 6
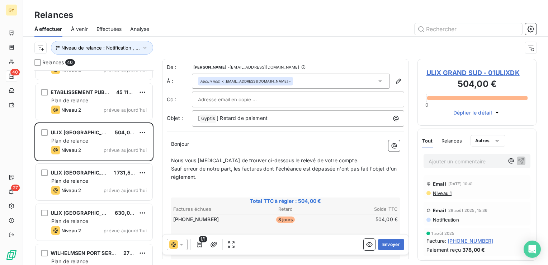
scroll to position [36, 0]
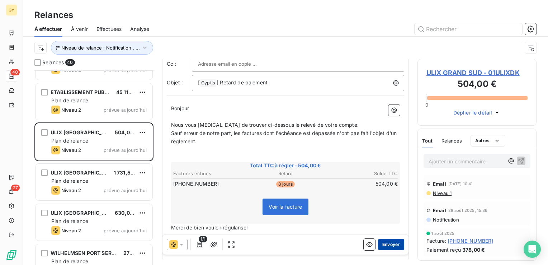
click at [382, 243] on button "Envoyer" at bounding box center [391, 244] width 26 height 11
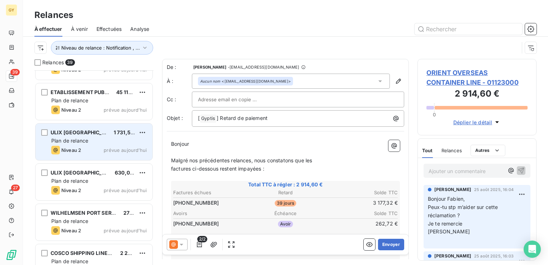
click at [90, 140] on div "Plan de relance" at bounding box center [98, 140] width 95 height 7
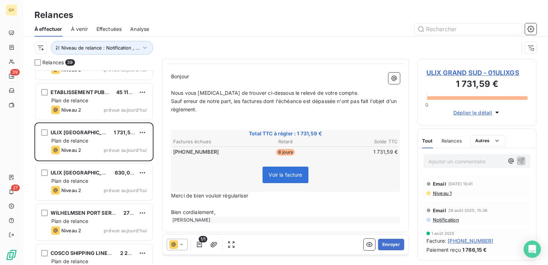
scroll to position [69, 0]
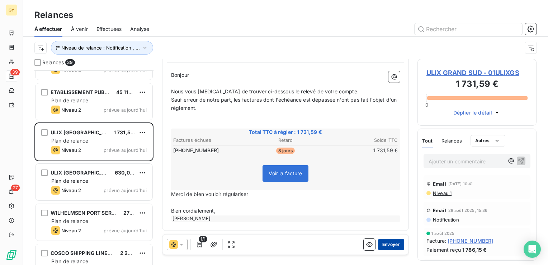
click at [387, 245] on button "Envoyer" at bounding box center [391, 244] width 26 height 11
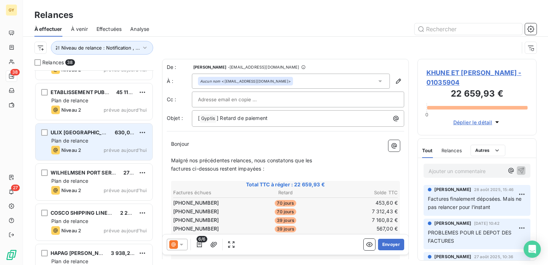
click at [81, 138] on span "Plan de relance" at bounding box center [69, 140] width 37 height 6
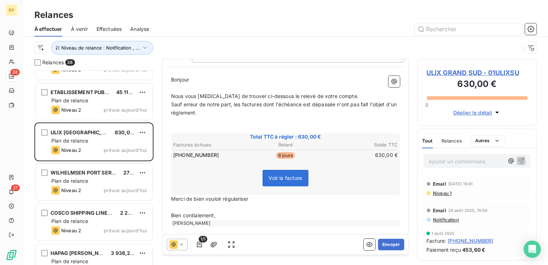
scroll to position [69, 0]
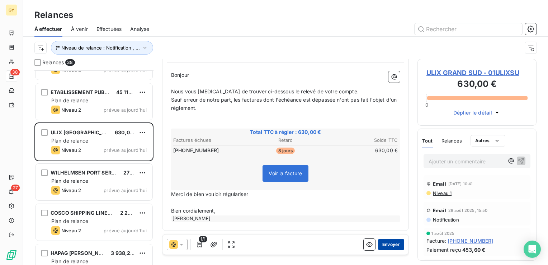
click at [380, 246] on button "Envoyer" at bounding box center [391, 244] width 26 height 11
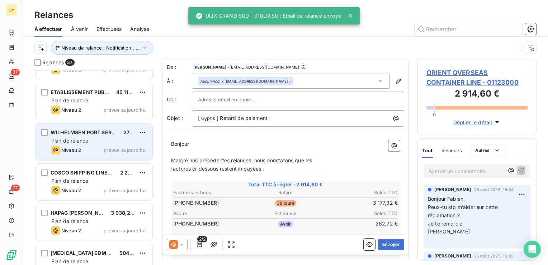
click at [94, 137] on div "Plan de relance" at bounding box center [98, 140] width 95 height 7
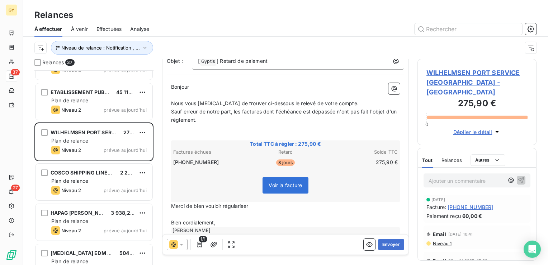
scroll to position [81, 0]
click at [380, 239] on button "Envoyer" at bounding box center [391, 244] width 26 height 11
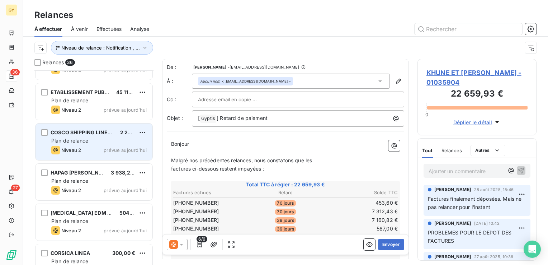
click at [95, 136] on div "COSCO SHIPPING LINES [GEOGRAPHIC_DATA] 2 224,39 € Plan de relance Niveau 2 prév…" at bounding box center [94, 141] width 117 height 37
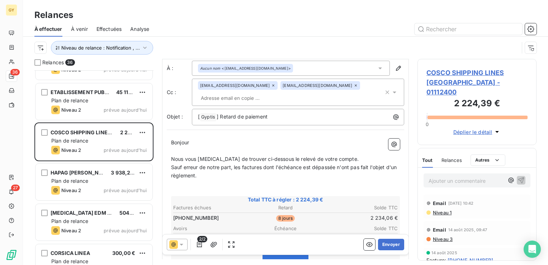
scroll to position [36, 0]
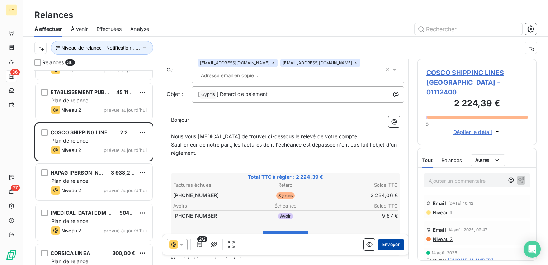
click at [385, 246] on button "Envoyer" at bounding box center [391, 244] width 26 height 11
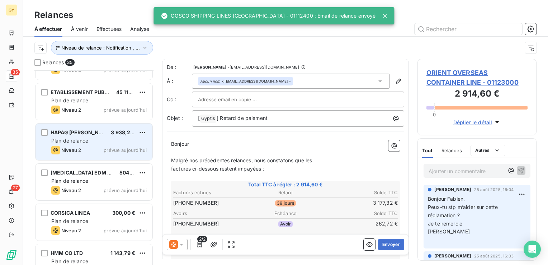
click at [81, 140] on span "Plan de relance" at bounding box center [69, 140] width 37 height 6
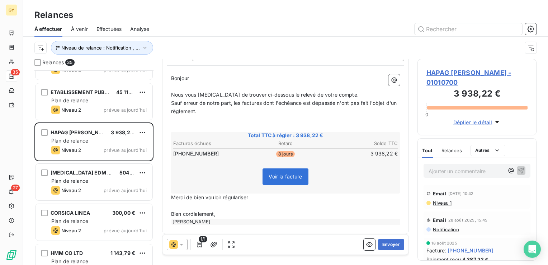
scroll to position [69, 0]
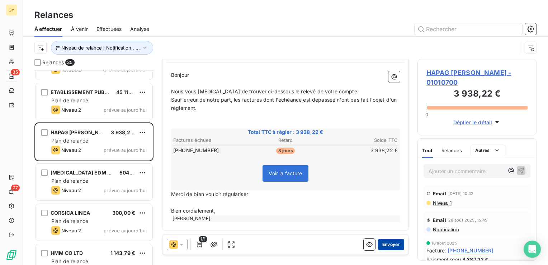
click at [387, 244] on button "Envoyer" at bounding box center [391, 244] width 26 height 11
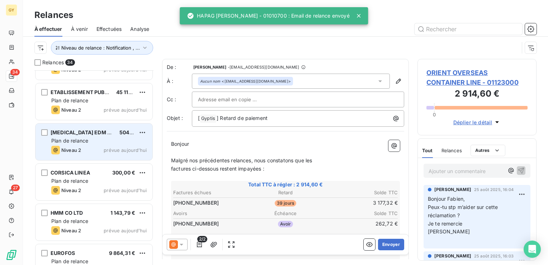
click at [79, 144] on div "[MEDICAL_DATA] EDM - CEVA [GEOGRAPHIC_DATA] 504,00 € Plan de relance Niveau 2 p…" at bounding box center [94, 141] width 117 height 37
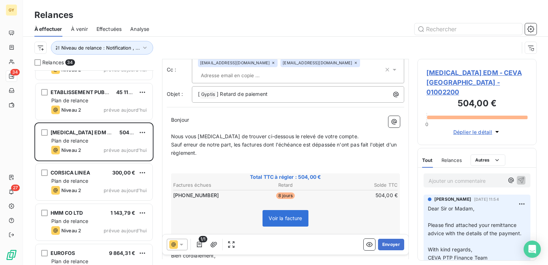
scroll to position [72, 0]
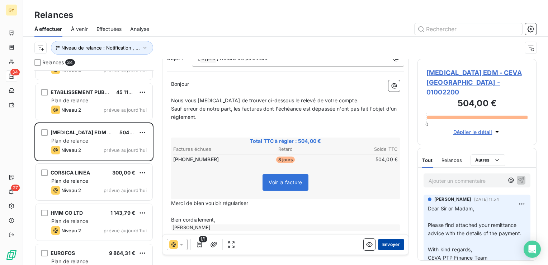
click at [386, 242] on button "Envoyer" at bounding box center [391, 244] width 26 height 11
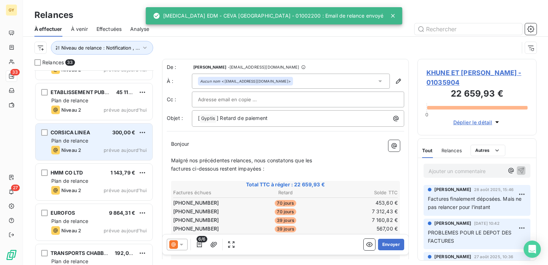
click at [73, 137] on span "Plan de relance" at bounding box center [69, 140] width 37 height 6
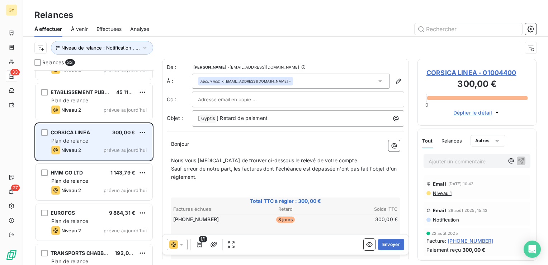
click at [73, 138] on span "Plan de relance" at bounding box center [69, 140] width 37 height 6
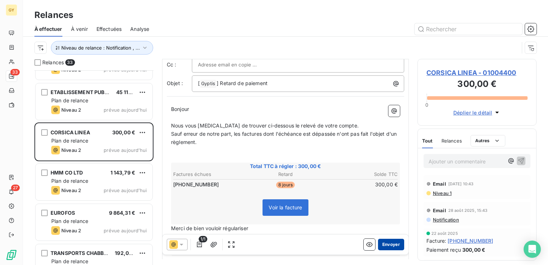
scroll to position [36, 0]
click at [386, 245] on button "Envoyer" at bounding box center [391, 244] width 26 height 11
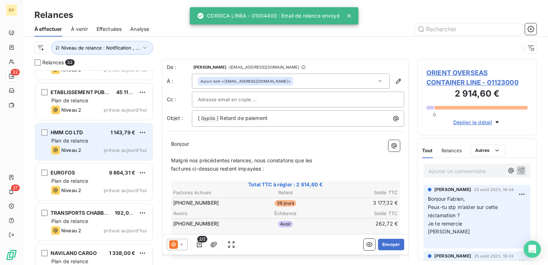
click at [90, 138] on div "Plan de relance" at bounding box center [98, 140] width 95 height 7
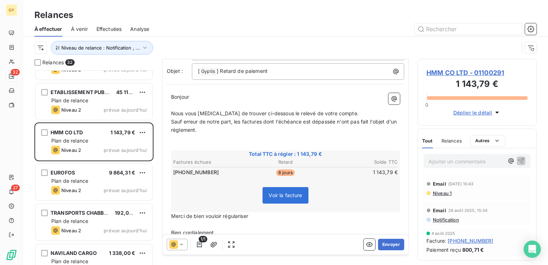
scroll to position [69, 0]
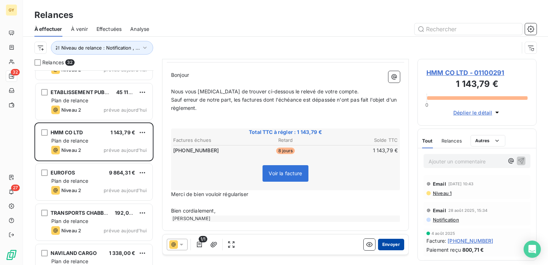
click at [382, 247] on button "Envoyer" at bounding box center [391, 244] width 26 height 11
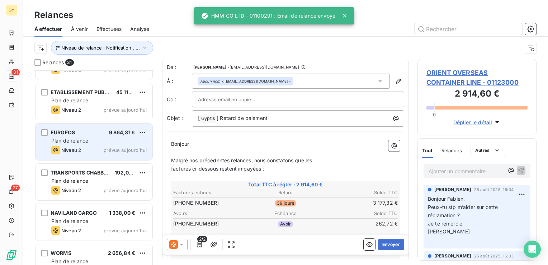
click at [81, 136] on div "EUROFOS 9 864,31 € Plan de relance Niveau 2 prévue aujourd’hui" at bounding box center [94, 141] width 117 height 37
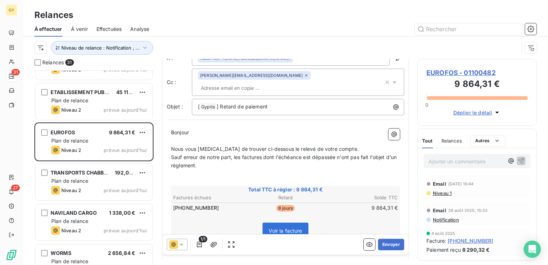
scroll to position [70, 0]
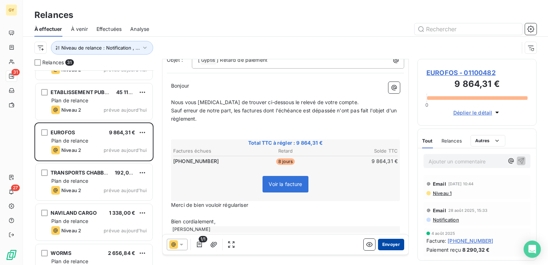
click at [386, 246] on button "Envoyer" at bounding box center [391, 244] width 26 height 11
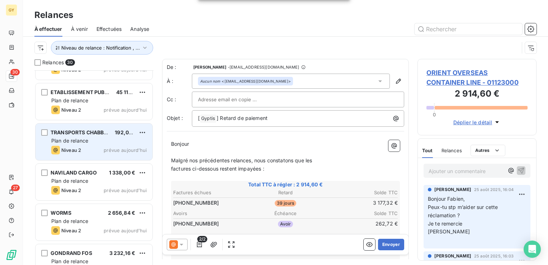
click at [89, 131] on span "TRANSPORTS CHABBERT" at bounding box center [82, 132] width 63 height 6
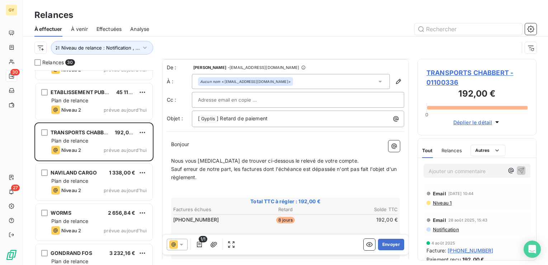
scroll to position [36, 0]
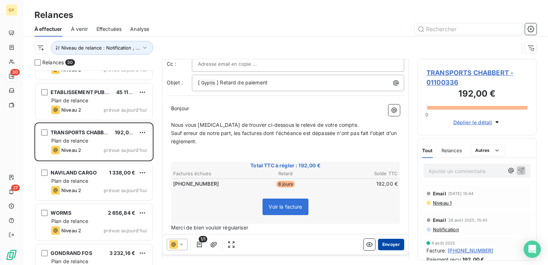
click at [385, 246] on button "Envoyer" at bounding box center [391, 244] width 26 height 11
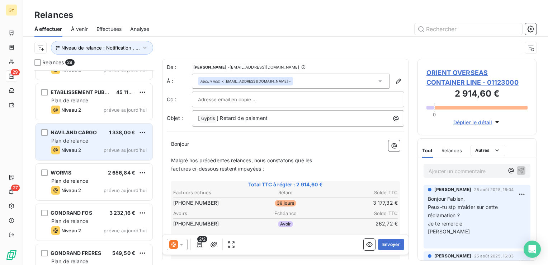
click at [71, 146] on div "Niveau 2" at bounding box center [66, 150] width 30 height 9
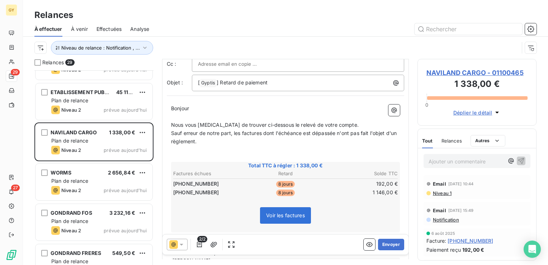
scroll to position [72, 0]
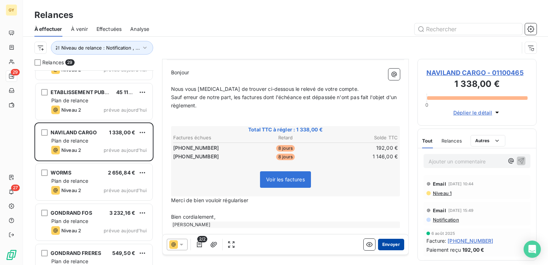
click at [385, 246] on button "Envoyer" at bounding box center [391, 244] width 26 height 11
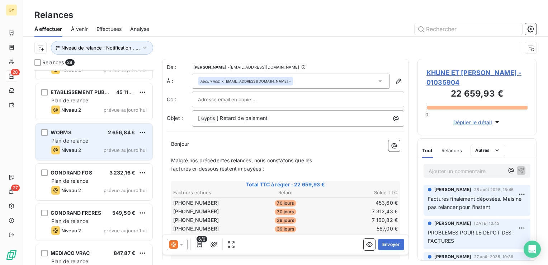
click at [103, 137] on div "Plan de relance" at bounding box center [98, 140] width 95 height 7
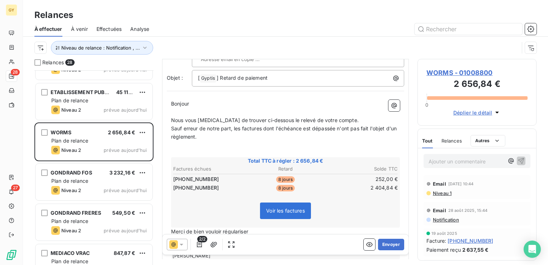
scroll to position [72, 0]
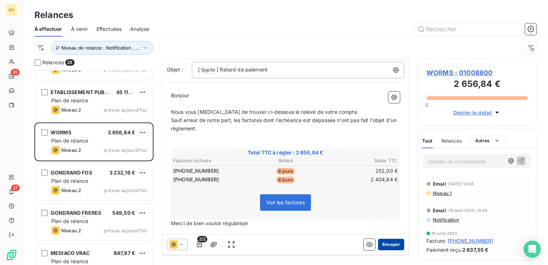
click at [390, 245] on button "Envoyer" at bounding box center [391, 244] width 26 height 11
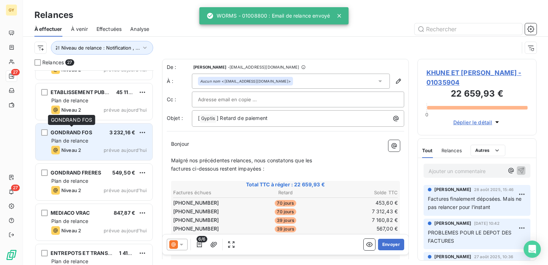
click at [72, 136] on div "GONDRAND FOS 3 232,16 € Plan de relance Niveau 2 prévue aujourd’hui" at bounding box center [94, 141] width 117 height 37
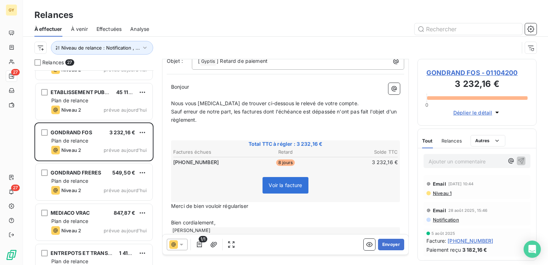
scroll to position [70, 0]
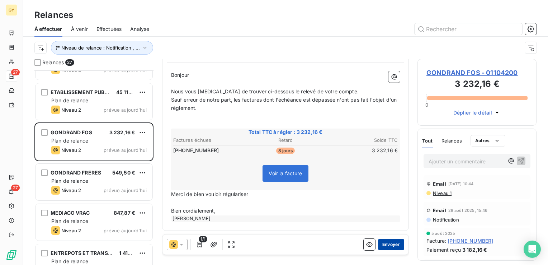
click at [390, 245] on button "Envoyer" at bounding box center [391, 244] width 26 height 11
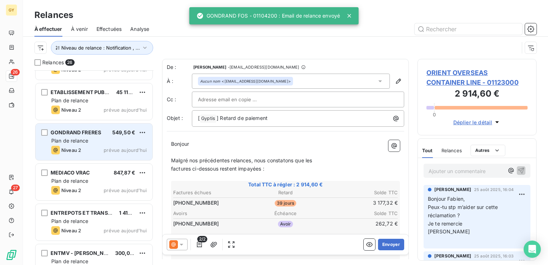
click at [86, 137] on span "Plan de relance" at bounding box center [69, 140] width 37 height 6
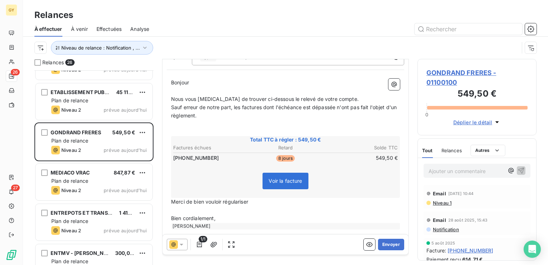
scroll to position [69, 0]
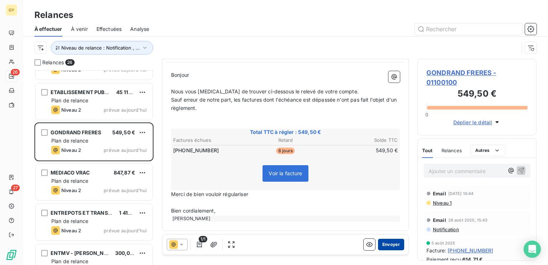
click at [386, 247] on button "Envoyer" at bounding box center [391, 244] width 26 height 11
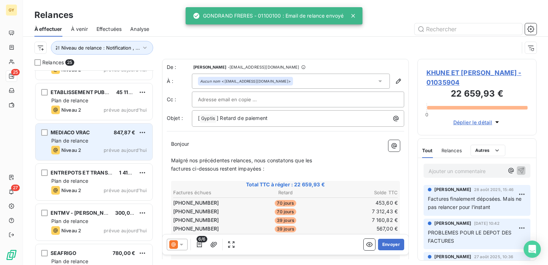
click at [86, 142] on span "Plan de relance" at bounding box center [69, 140] width 37 height 6
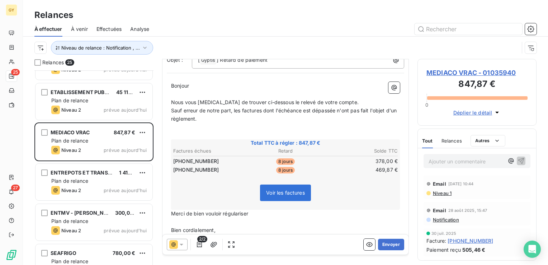
scroll to position [72, 0]
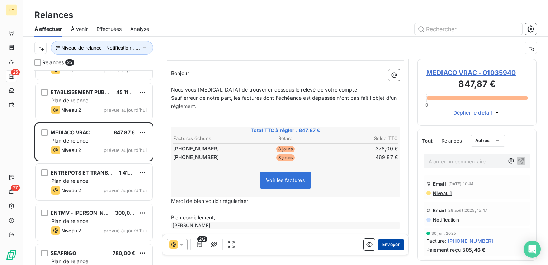
click at [387, 246] on button "Envoyer" at bounding box center [391, 244] width 26 height 11
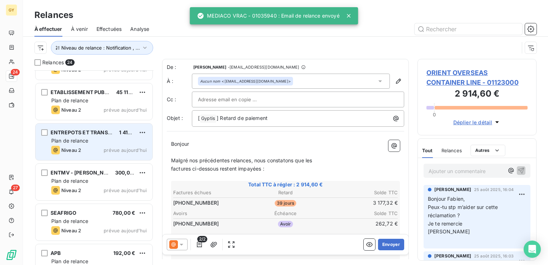
click at [72, 151] on span "Niveau 2" at bounding box center [71, 150] width 20 height 6
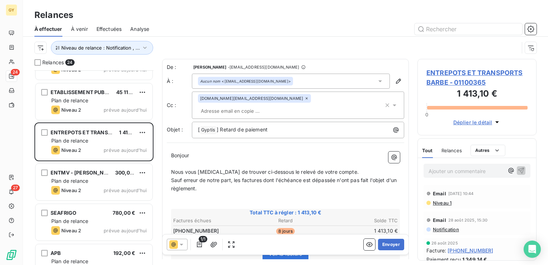
scroll to position [36, 0]
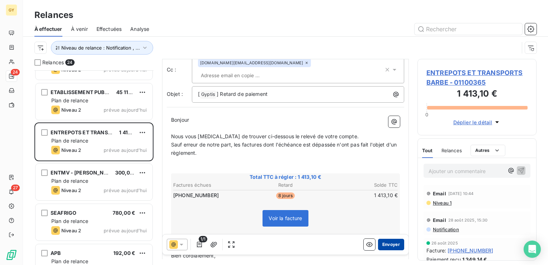
click at [390, 243] on button "Envoyer" at bounding box center [391, 244] width 26 height 11
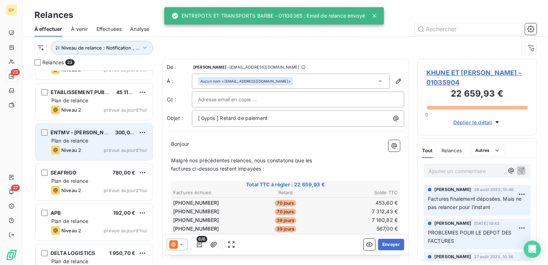
click at [81, 144] on div "ENTMV - ALGERIE FERRIES 300,00 € Plan de relance Niveau 2 prévue [DATE]" at bounding box center [94, 141] width 117 height 37
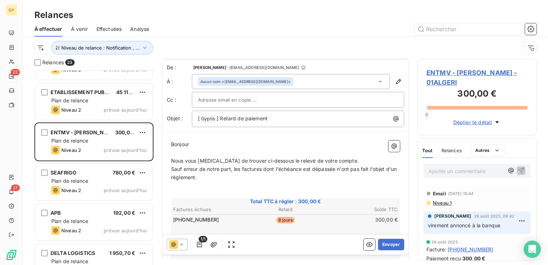
scroll to position [36, 0]
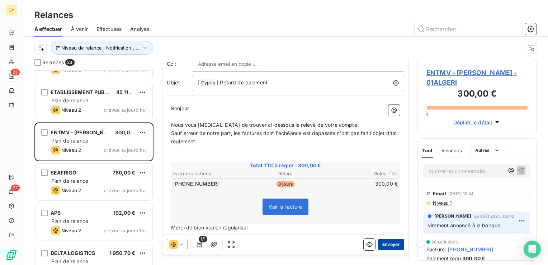
click at [384, 245] on button "Envoyer" at bounding box center [391, 244] width 26 height 11
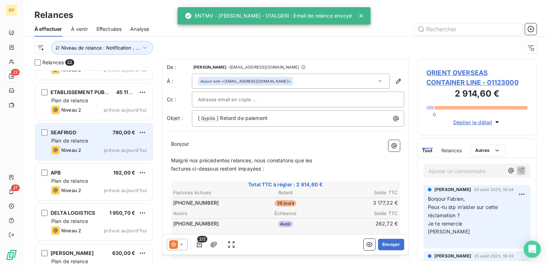
click at [73, 141] on span "Plan de relance" at bounding box center [69, 140] width 37 height 6
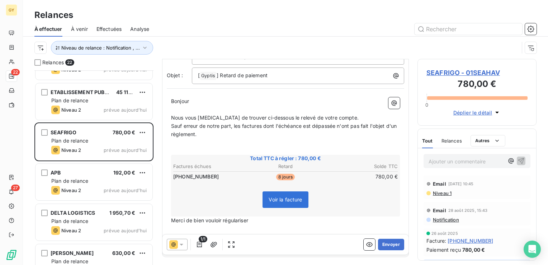
scroll to position [69, 0]
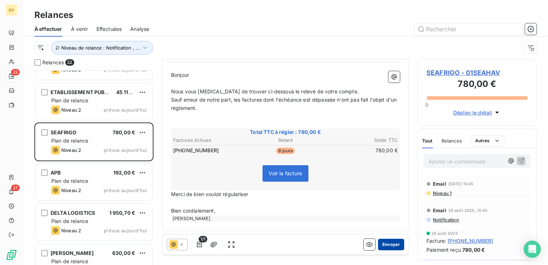
click at [385, 244] on button "Envoyer" at bounding box center [391, 244] width 26 height 11
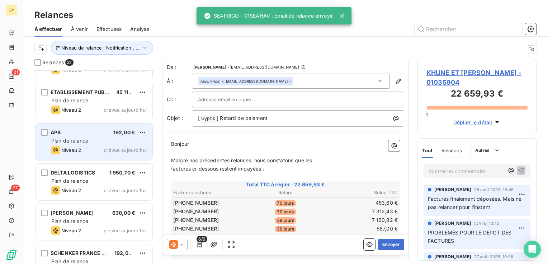
click at [82, 141] on span "Plan de relance" at bounding box center [69, 140] width 37 height 6
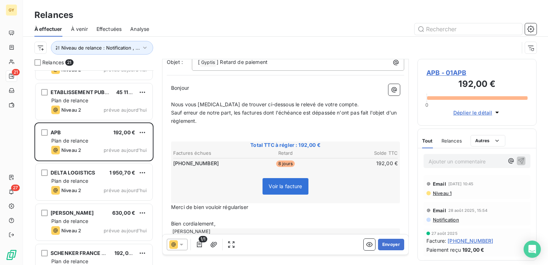
scroll to position [69, 0]
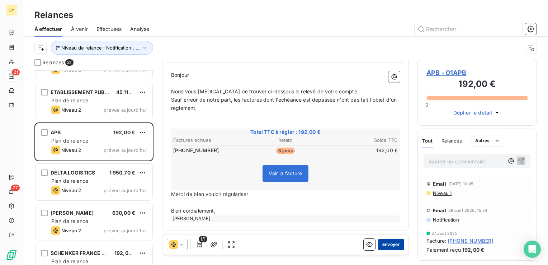
click at [384, 246] on button "Envoyer" at bounding box center [391, 244] width 26 height 11
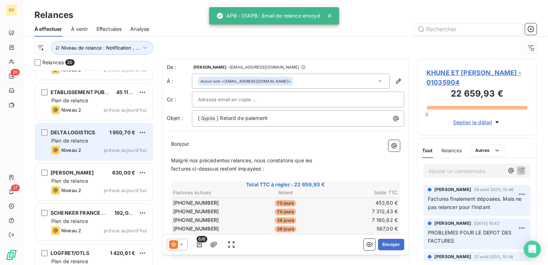
click at [78, 135] on span "DELTA LOGISTICS" at bounding box center [73, 132] width 44 height 6
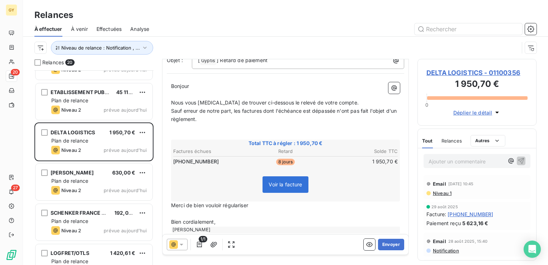
scroll to position [69, 0]
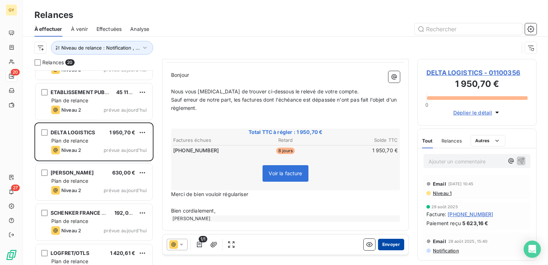
click at [385, 245] on button "Envoyer" at bounding box center [391, 244] width 26 height 11
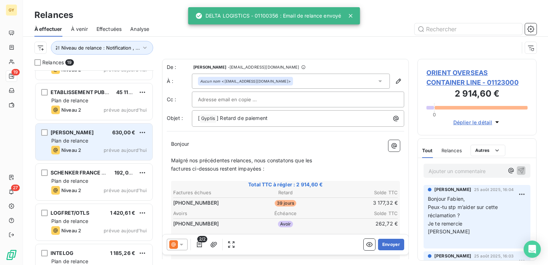
click at [90, 143] on div "Plan de relance" at bounding box center [98, 140] width 95 height 7
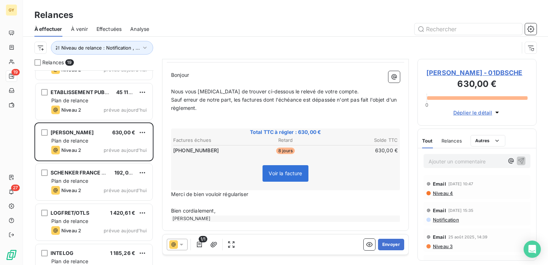
click at [444, 194] on span "Niveau 4" at bounding box center [442, 193] width 21 height 6
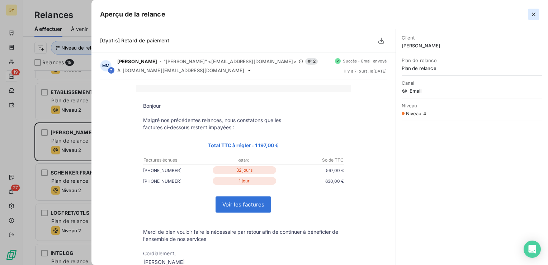
click at [532, 13] on icon "button" at bounding box center [533, 14] width 7 height 7
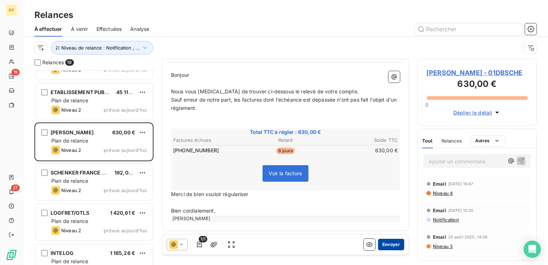
click at [385, 243] on button "Envoyer" at bounding box center [391, 244] width 26 height 11
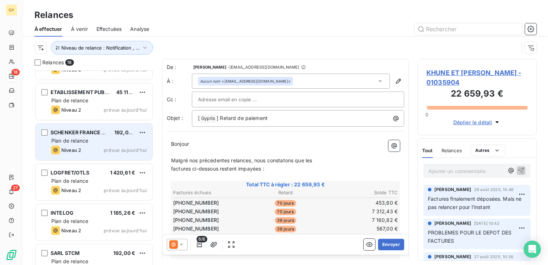
click at [73, 141] on span "Plan de relance" at bounding box center [69, 140] width 37 height 6
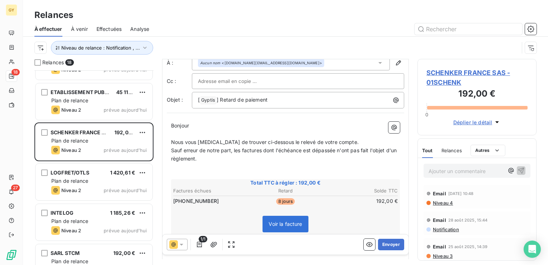
scroll to position [69, 0]
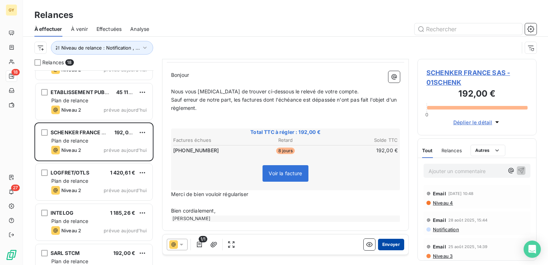
click at [390, 245] on button "Envoyer" at bounding box center [391, 244] width 26 height 11
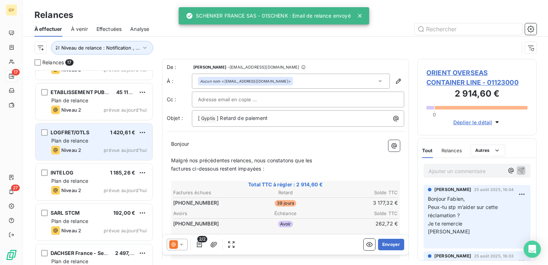
click at [61, 138] on span "Plan de relance" at bounding box center [69, 140] width 37 height 6
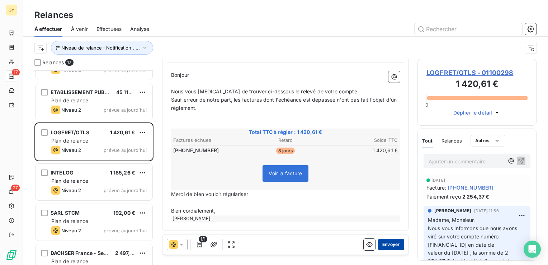
click at [382, 246] on button "Envoyer" at bounding box center [391, 244] width 26 height 11
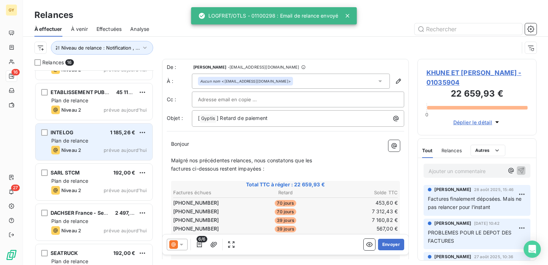
click at [73, 150] on span "Niveau 2" at bounding box center [71, 150] width 20 height 6
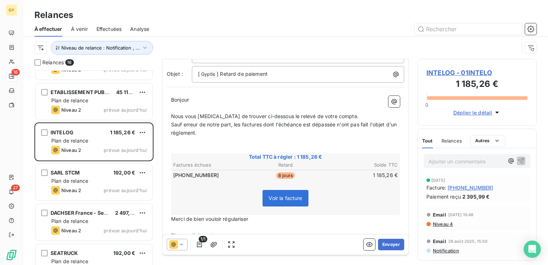
scroll to position [70, 0]
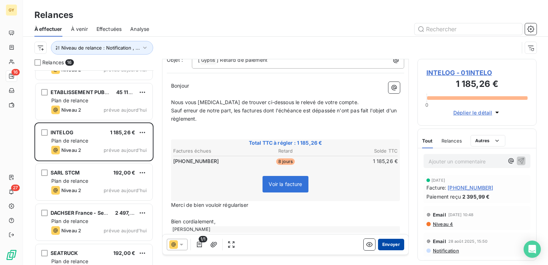
click at [381, 246] on button "Envoyer" at bounding box center [391, 244] width 26 height 11
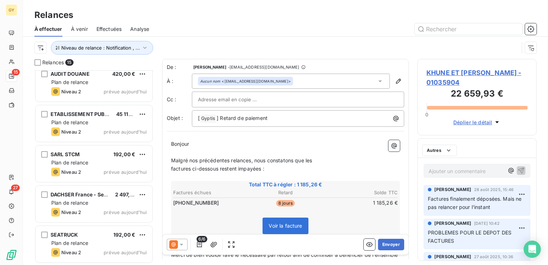
scroll to position [408, 0]
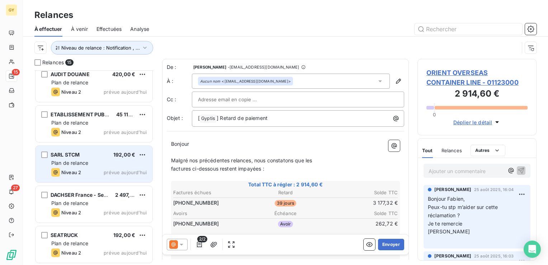
click at [83, 161] on span "Plan de relance" at bounding box center [69, 163] width 37 height 6
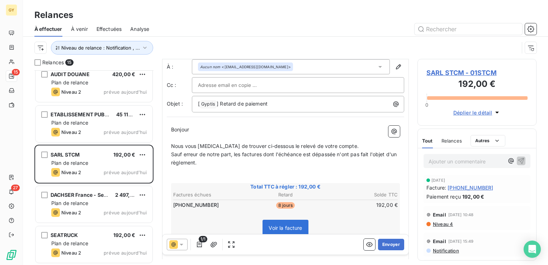
scroll to position [36, 0]
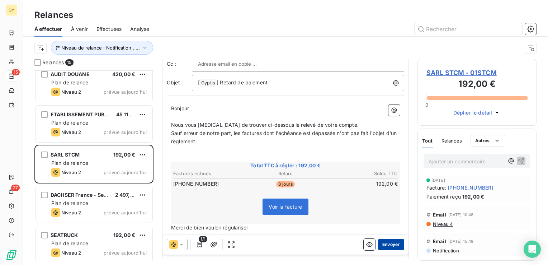
click at [386, 244] on button "Envoyer" at bounding box center [391, 244] width 26 height 11
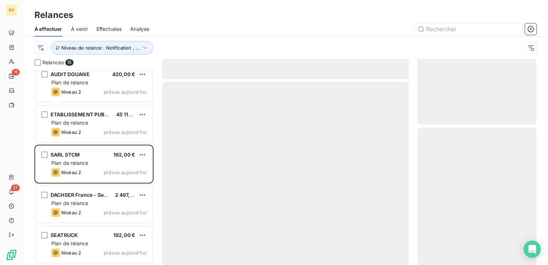
scroll to position [368, 0]
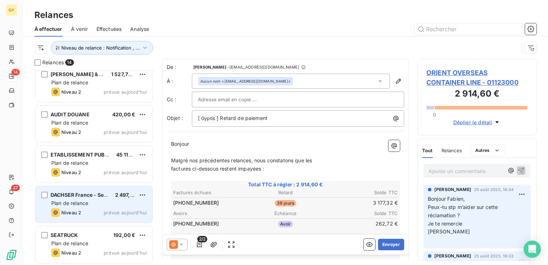
click at [86, 204] on span "Plan de relance" at bounding box center [69, 203] width 37 height 6
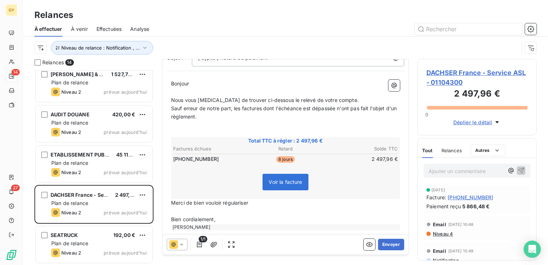
scroll to position [69, 0]
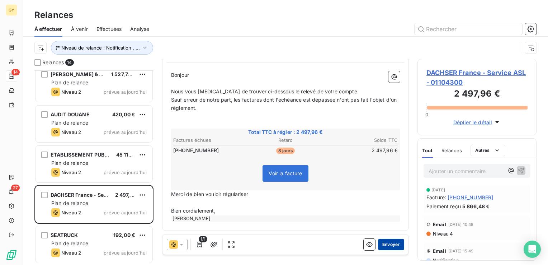
click at [384, 246] on button "Envoyer" at bounding box center [391, 244] width 26 height 11
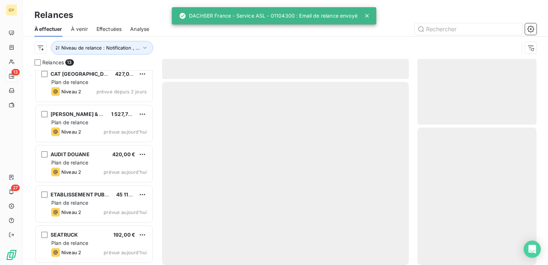
scroll to position [328, 0]
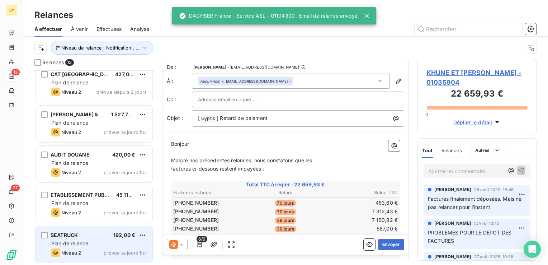
click at [85, 240] on span "Plan de relance" at bounding box center [69, 243] width 37 height 6
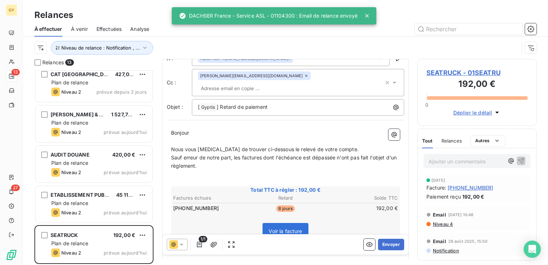
scroll to position [70, 0]
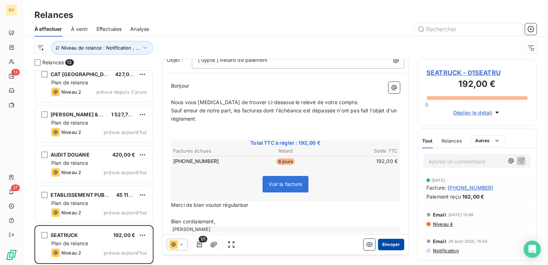
click at [392, 246] on button "Envoyer" at bounding box center [391, 244] width 26 height 11
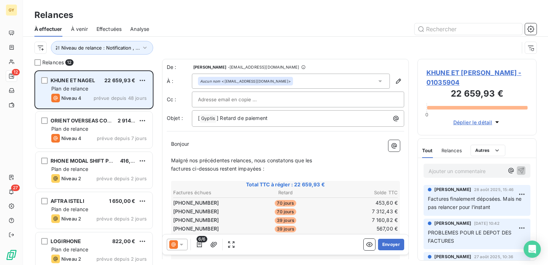
click at [80, 84] on div "KHUNE ET [PERSON_NAME] 22 659,93 € Plan de relance Niveau 4 prévue depuis 48 jo…" at bounding box center [94, 89] width 117 height 37
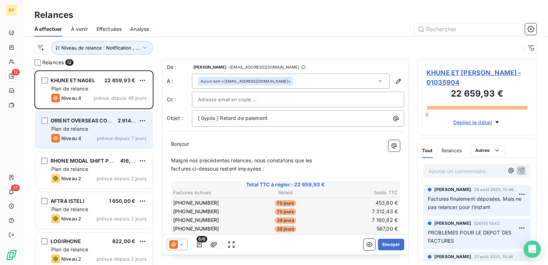
click at [95, 131] on div "Plan de relance" at bounding box center [98, 128] width 95 height 7
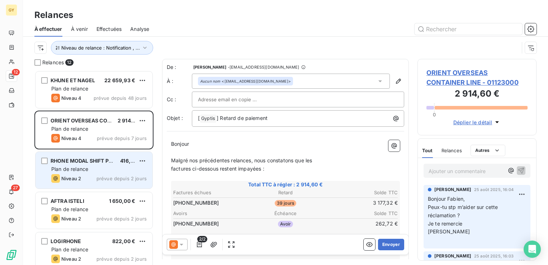
click at [76, 166] on span "Plan de relance" at bounding box center [69, 169] width 37 height 6
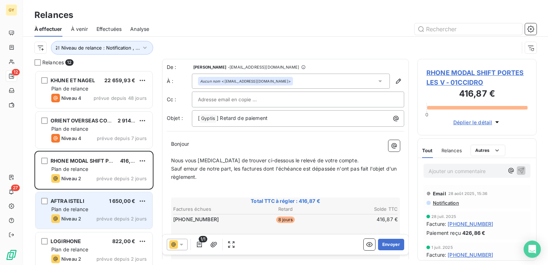
click at [85, 206] on div "Plan de relance" at bounding box center [98, 209] width 95 height 7
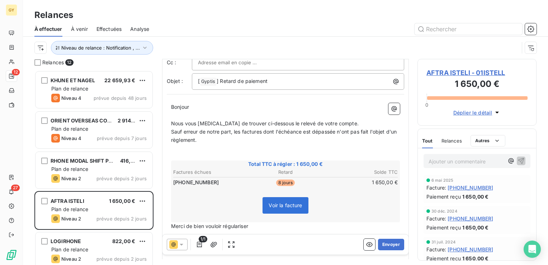
scroll to position [69, 0]
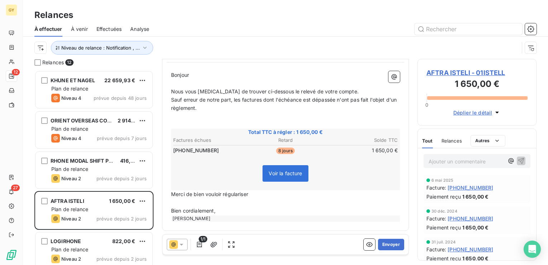
click at [286, 172] on span "Voir la facture" at bounding box center [285, 173] width 33 height 6
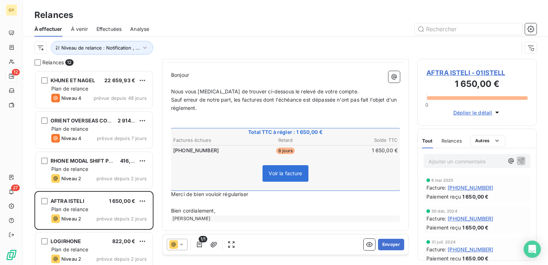
click at [453, 75] on span "AFTRA ISTELI - 01ISTELL" at bounding box center [476, 73] width 101 height 10
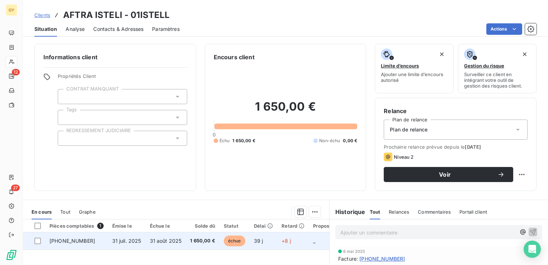
click at [156, 240] on span "31 août 2025" at bounding box center [166, 240] width 32 height 6
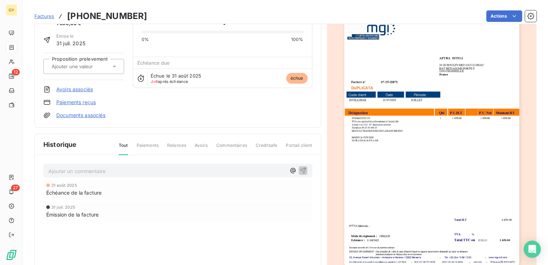
scroll to position [72, 0]
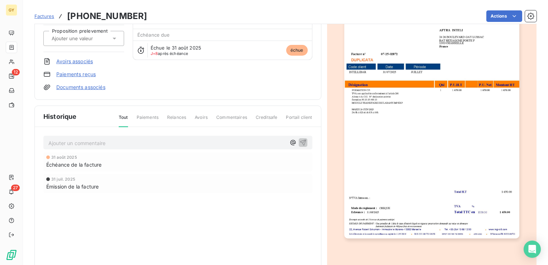
click at [451, 147] on img "button" at bounding box center [431, 115] width 175 height 248
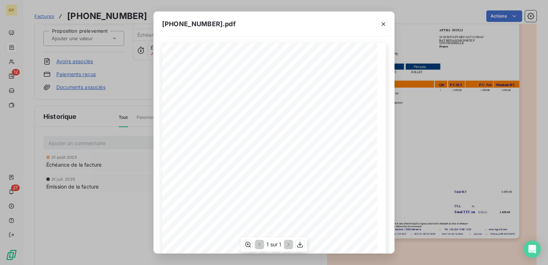
scroll to position [0, 0]
click at [385, 25] on icon "button" at bounding box center [383, 23] width 7 height 7
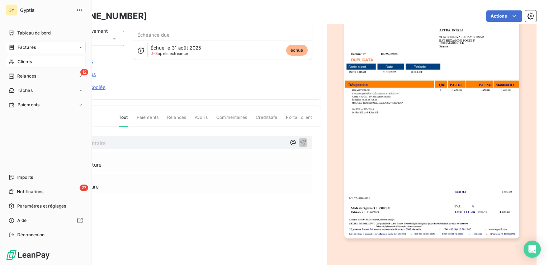
click at [23, 66] on div "Clients" at bounding box center [46, 61] width 80 height 11
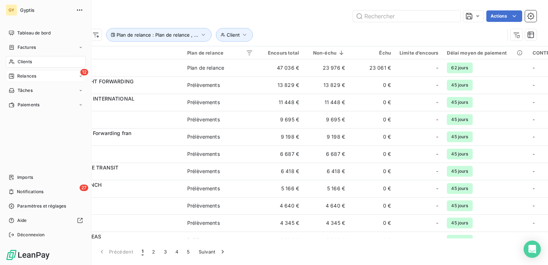
click at [29, 76] on span "Relances" at bounding box center [26, 76] width 19 height 6
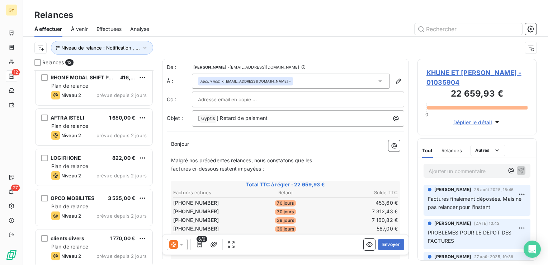
scroll to position [108, 0]
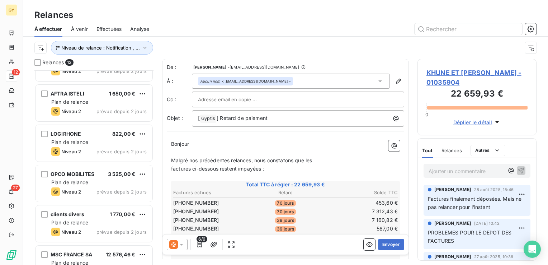
click at [89, 176] on span "OPCO MOBILITES" at bounding box center [73, 174] width 44 height 6
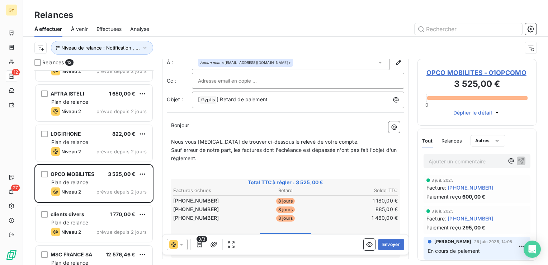
scroll to position [36, 0]
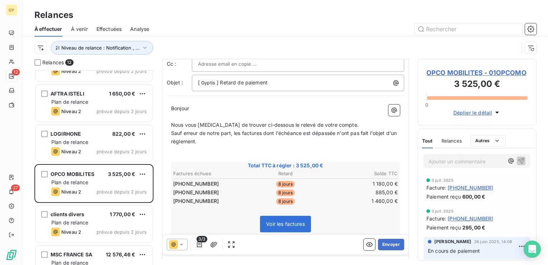
click at [453, 72] on span "OPCO MOBILITES - 01OPCOMO" at bounding box center [476, 73] width 101 height 10
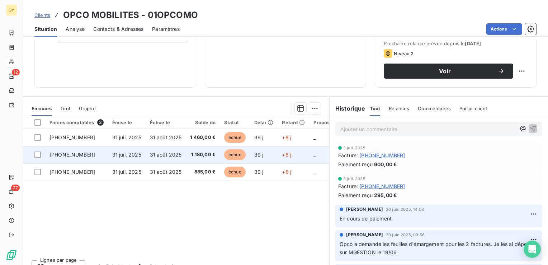
scroll to position [108, 0]
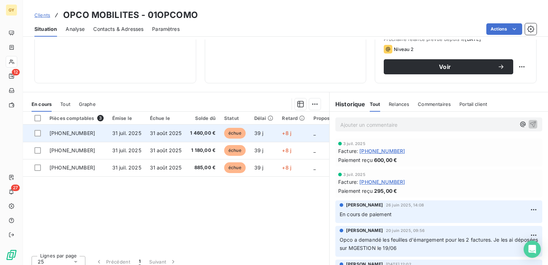
click at [112, 133] on span "31 juil. 2025" at bounding box center [126, 133] width 29 height 6
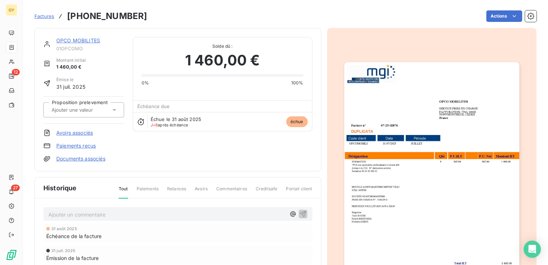
click at [176, 156] on div "OPCO MOBILITES 01OPCOMO Montant initial 1 460,00 € Émise le [DATE] Proposition …" at bounding box center [177, 99] width 269 height 125
click at [80, 41] on link "OPCO MOBILITES" at bounding box center [78, 40] width 44 height 6
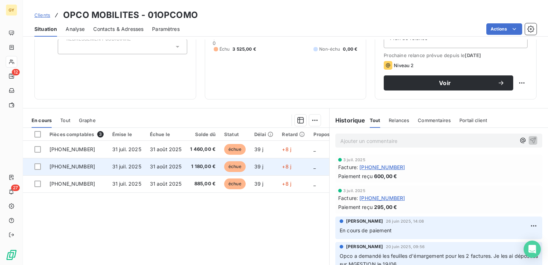
scroll to position [108, 0]
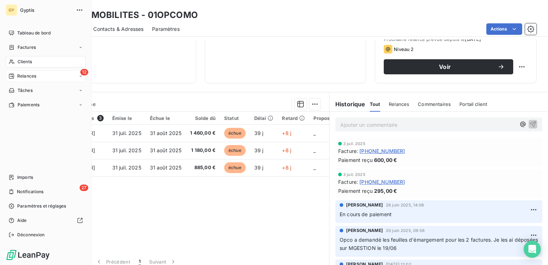
click at [28, 77] on span "Relances" at bounding box center [26, 76] width 19 height 6
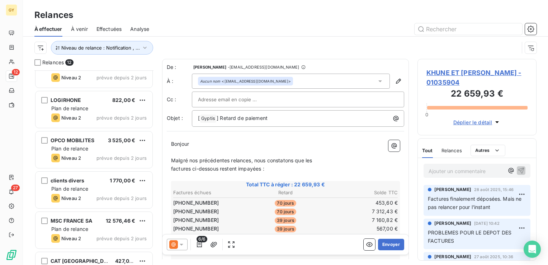
scroll to position [143, 0]
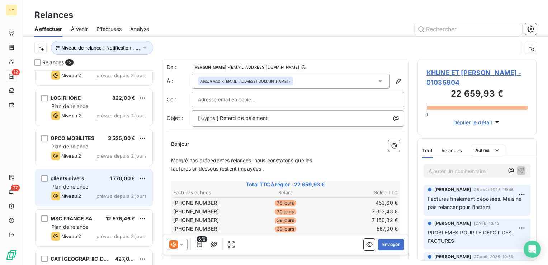
click at [93, 194] on div "Niveau 2 prévue depuis 2 jours" at bounding box center [98, 196] width 95 height 9
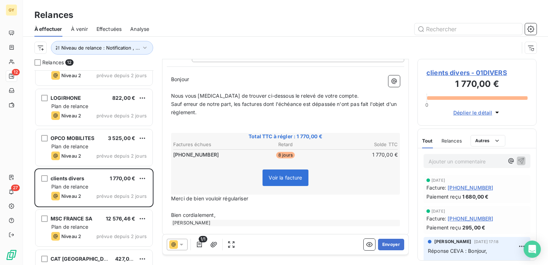
scroll to position [69, 0]
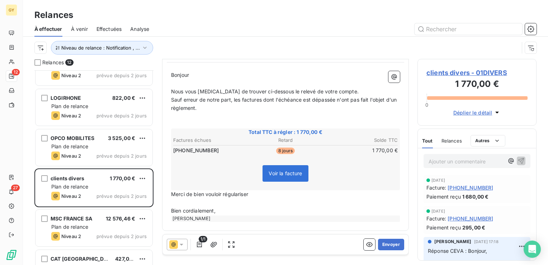
click at [462, 71] on span "clients divers - 01DIVERS" at bounding box center [476, 73] width 101 height 10
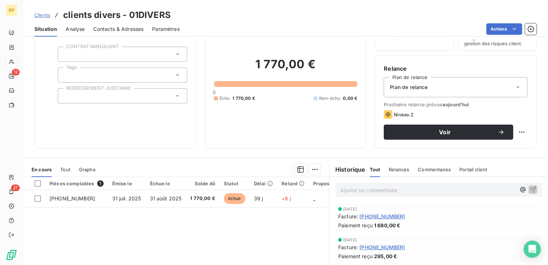
scroll to position [108, 0]
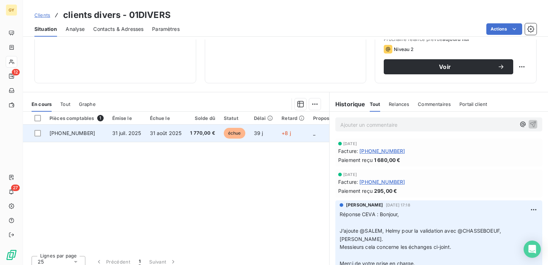
click at [196, 132] on span "1 770,00 €" at bounding box center [202, 132] width 25 height 7
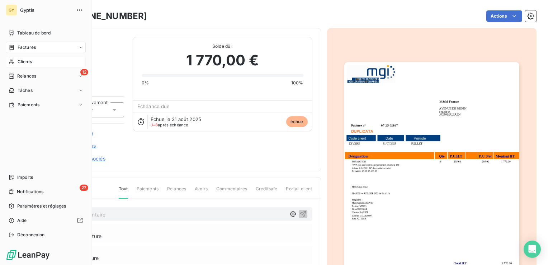
click at [30, 60] on span "Clients" at bounding box center [25, 61] width 14 height 6
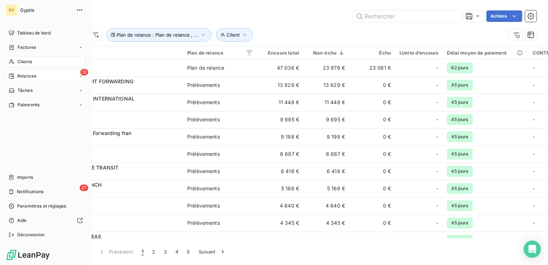
click at [27, 77] on span "Relances" at bounding box center [26, 76] width 19 height 6
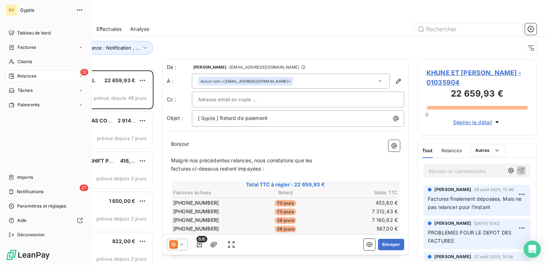
scroll to position [189, 113]
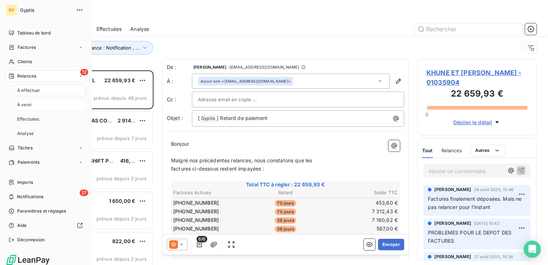
click at [22, 105] on span "À venir" at bounding box center [24, 105] width 15 height 6
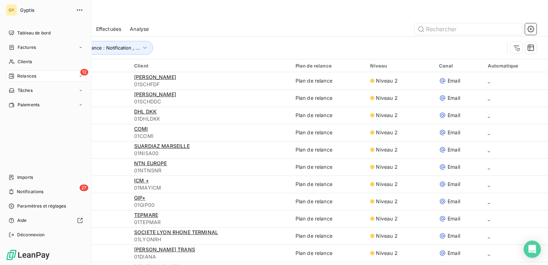
click at [31, 74] on span "Relances" at bounding box center [26, 76] width 19 height 6
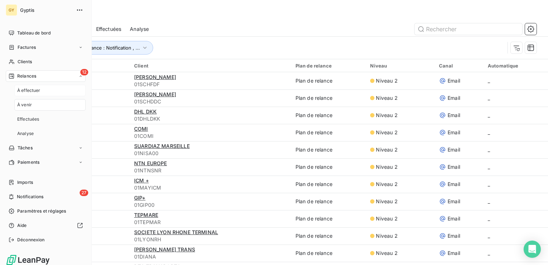
click at [37, 93] on span "À effectuer" at bounding box center [28, 90] width 23 height 6
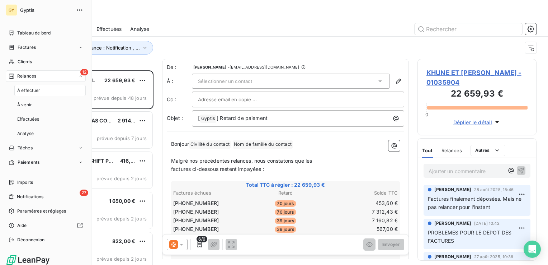
scroll to position [189, 113]
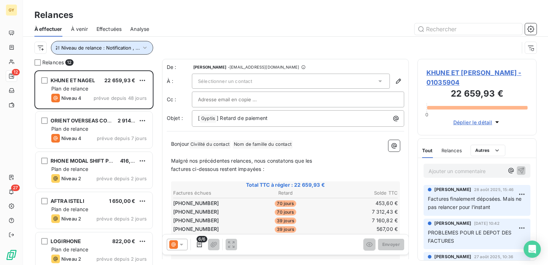
click at [148, 51] on button "Niveau de relance : Notification , ..." at bounding box center [102, 48] width 102 height 14
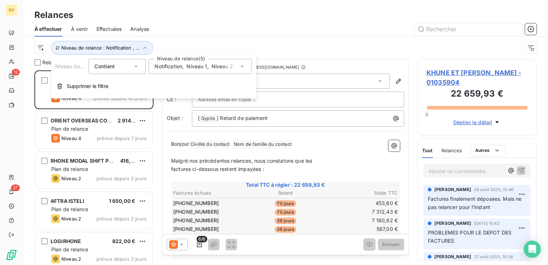
click at [244, 66] on icon at bounding box center [242, 67] width 4 height 2
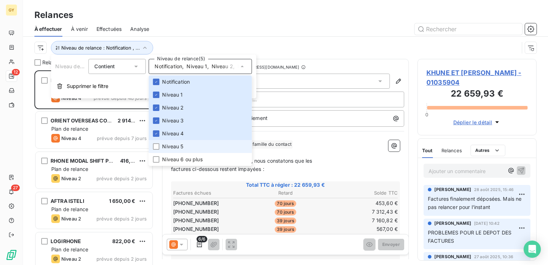
click at [175, 149] on span "Niveau 5" at bounding box center [172, 146] width 21 height 7
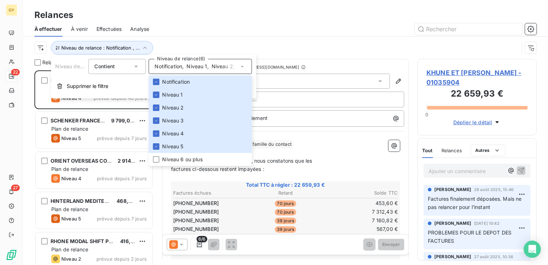
click at [256, 17] on div "Relances" at bounding box center [285, 15] width 525 height 13
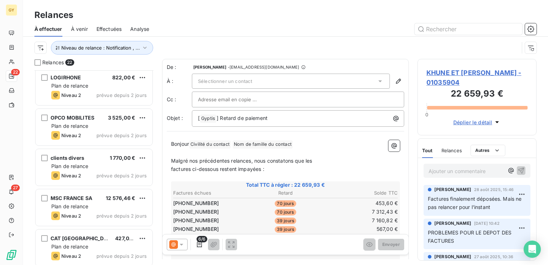
scroll to position [223, 0]
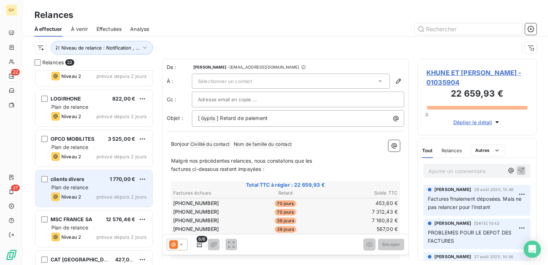
click at [129, 192] on div "clients divers 1 770,00 € Plan de relance Niveau 2 prévue depuis 2 jours" at bounding box center [94, 188] width 117 height 37
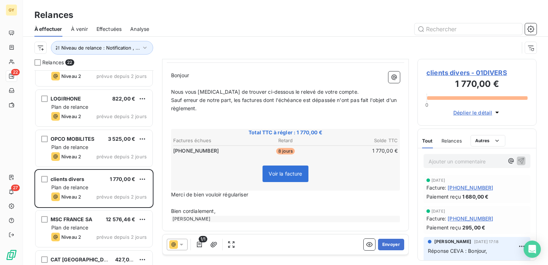
scroll to position [69, 0]
click at [297, 174] on span "Voir la facture" at bounding box center [285, 173] width 33 height 6
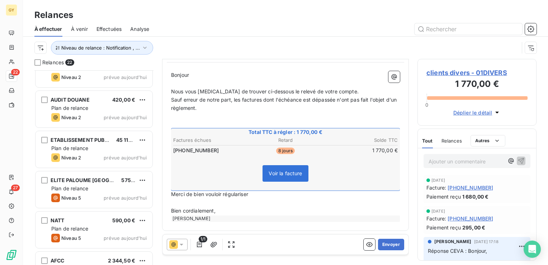
scroll to position [510, 0]
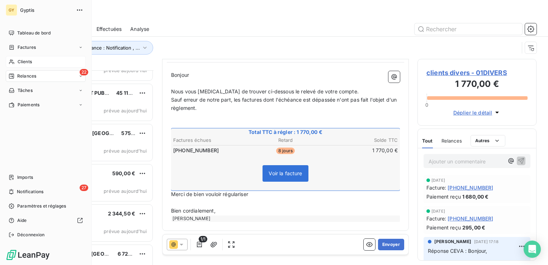
click at [29, 61] on span "Clients" at bounding box center [25, 61] width 14 height 6
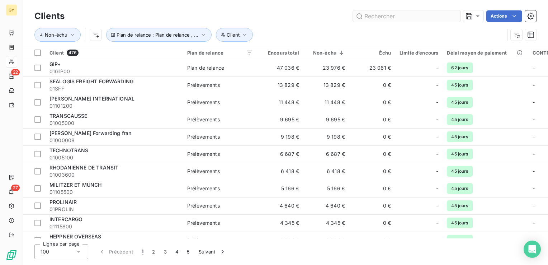
click at [374, 19] on input "text" at bounding box center [407, 15] width 108 height 11
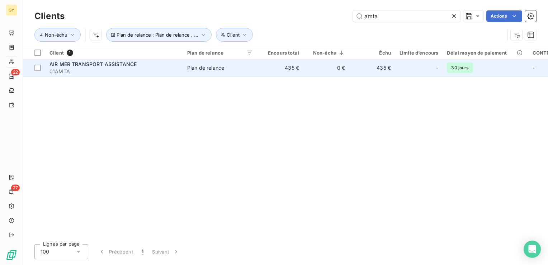
type input "amta"
click at [208, 67] on div "Plan de relance" at bounding box center [205, 67] width 37 height 7
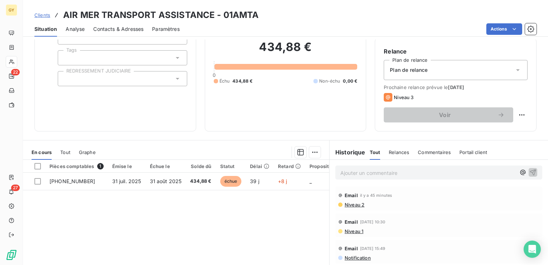
scroll to position [72, 0]
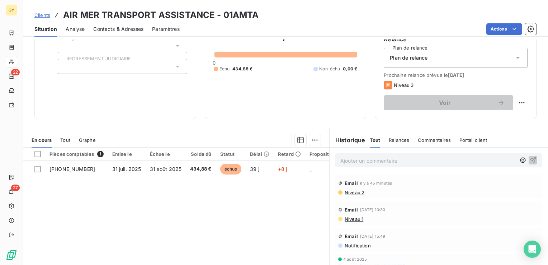
click at [350, 159] on p "Ajouter un commentaire ﻿" at bounding box center [427, 160] width 175 height 9
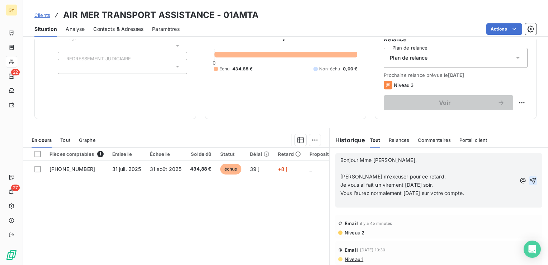
click at [529, 177] on icon "button" at bounding box center [532, 180] width 7 height 7
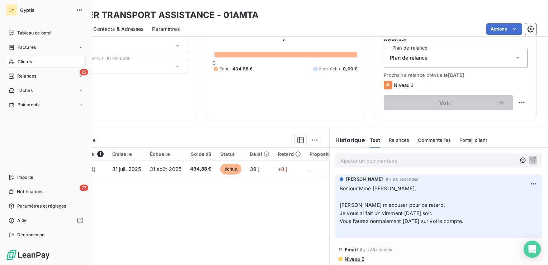
click at [28, 62] on span "Clients" at bounding box center [25, 61] width 14 height 6
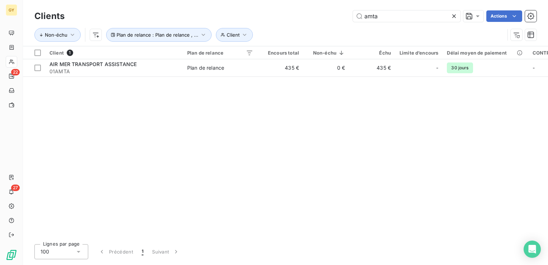
drag, startPoint x: 394, startPoint y: 14, endPoint x: 327, endPoint y: 20, distance: 67.7
click at [328, 20] on div "amta Actions" at bounding box center [304, 15] width 463 height 11
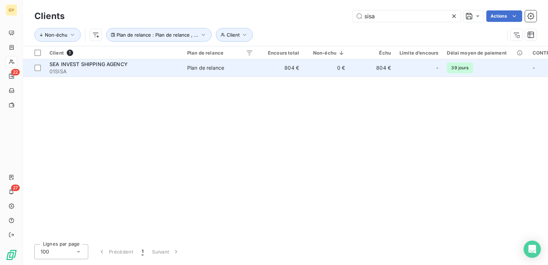
type input "sisa"
click at [290, 72] on td "804 €" at bounding box center [281, 67] width 46 height 17
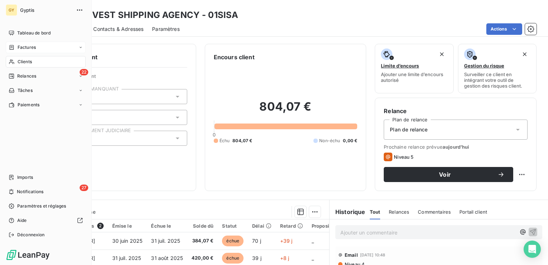
click at [37, 46] on div "Factures" at bounding box center [46, 47] width 80 height 11
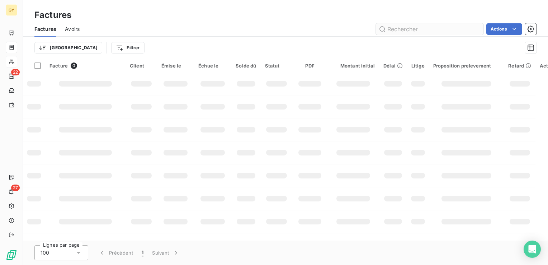
click at [411, 32] on input "text" at bounding box center [430, 28] width 108 height 11
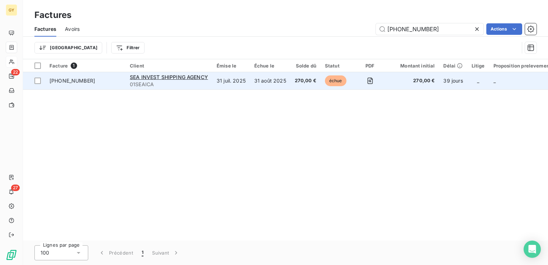
type input "[PHONE_NUMBER]"
click at [266, 80] on td "31 août 2025" at bounding box center [270, 80] width 41 height 17
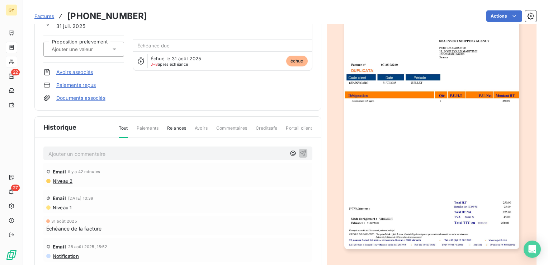
scroll to position [90, 0]
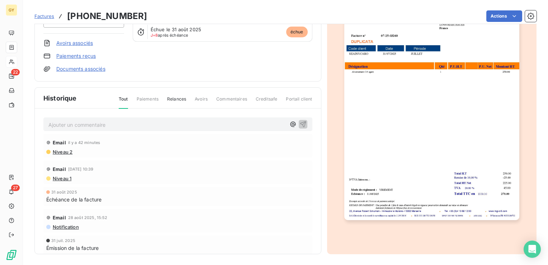
click at [81, 126] on p "Ajouter un commentaire ﻿" at bounding box center [166, 124] width 237 height 9
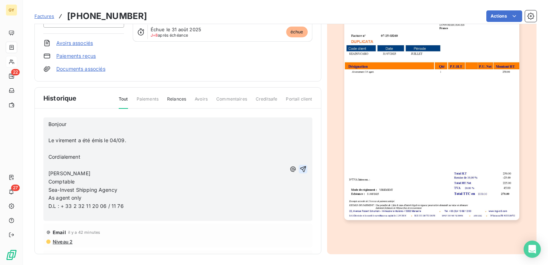
click at [300, 167] on icon "button" at bounding box center [303, 168] width 7 height 7
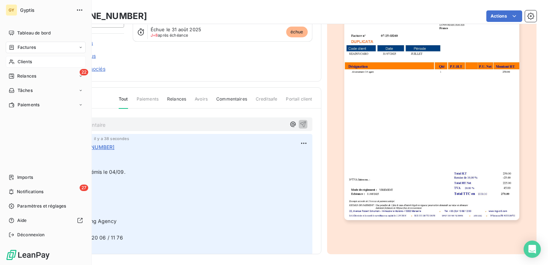
click at [31, 63] on span "Clients" at bounding box center [25, 61] width 14 height 6
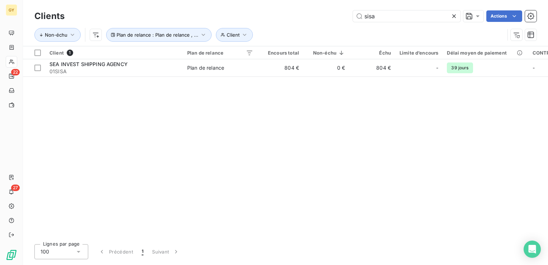
drag, startPoint x: 377, startPoint y: 19, endPoint x: 308, endPoint y: 13, distance: 69.2
click at [308, 13] on div "sisa Actions" at bounding box center [304, 15] width 463 height 11
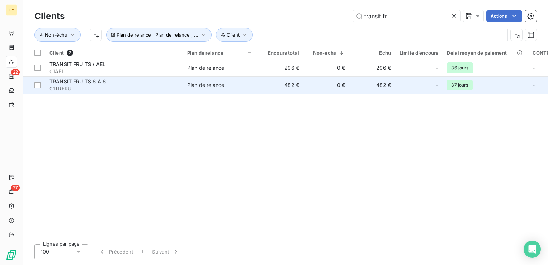
type input "transit fr"
click at [252, 88] on span "Plan de relance" at bounding box center [220, 84] width 66 height 7
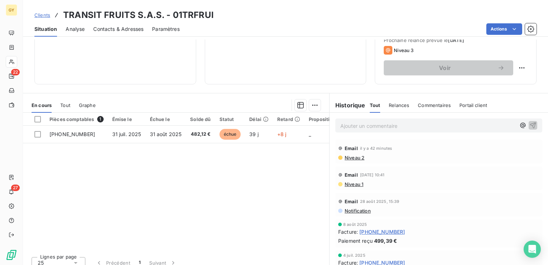
scroll to position [108, 0]
click at [350, 125] on p "Ajouter un commentaire ﻿" at bounding box center [427, 124] width 175 height 9
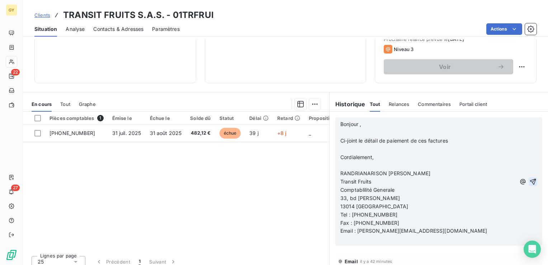
click at [529, 179] on icon "button" at bounding box center [532, 181] width 7 height 7
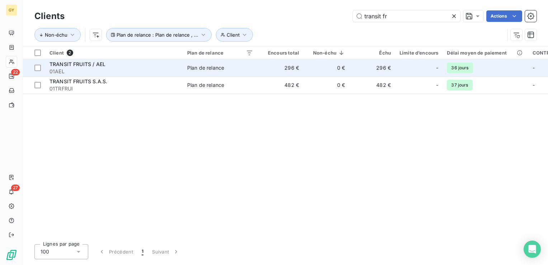
click at [234, 67] on span "Plan de relance" at bounding box center [220, 67] width 66 height 7
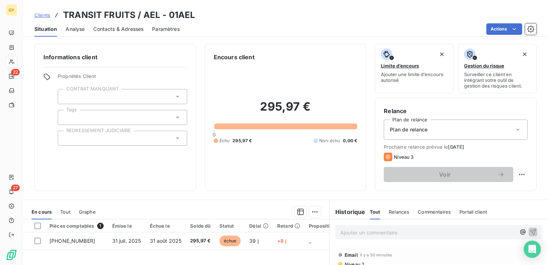
click at [355, 234] on p "Ajouter un commentaire ﻿" at bounding box center [427, 232] width 175 height 9
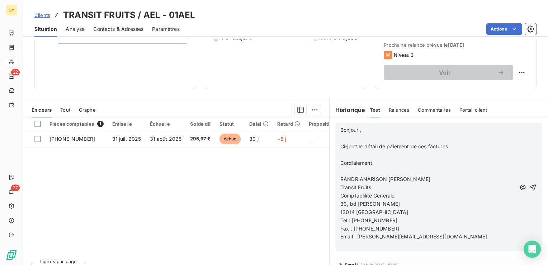
scroll to position [113, 0]
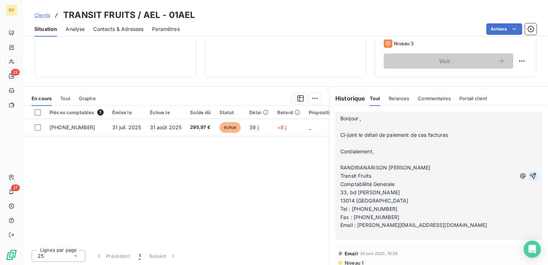
click at [529, 172] on icon "button" at bounding box center [532, 175] width 7 height 7
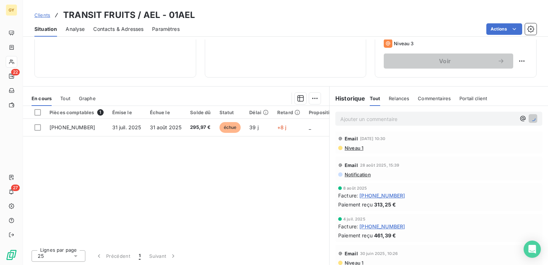
scroll to position [170, 0]
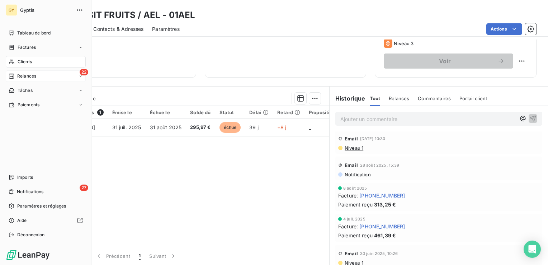
click at [28, 77] on span "Relances" at bounding box center [26, 76] width 19 height 6
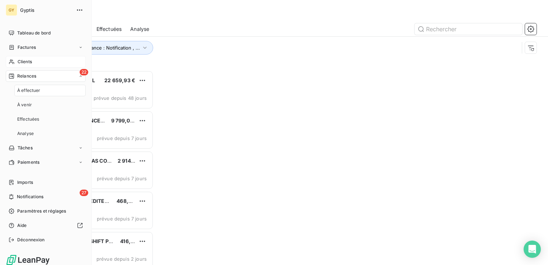
scroll to position [189, 113]
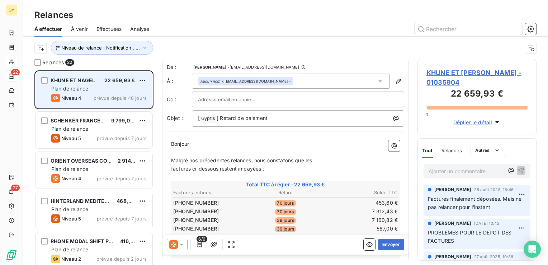
click at [56, 90] on span "Plan de relance" at bounding box center [69, 88] width 37 height 6
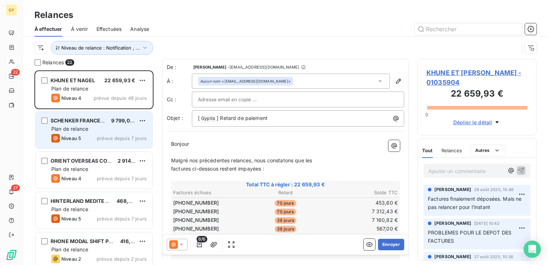
click at [88, 130] on span "Plan de relance" at bounding box center [69, 129] width 37 height 6
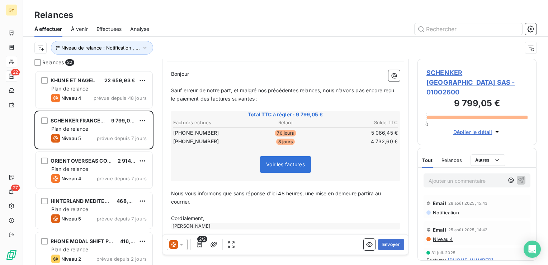
scroll to position [72, 0]
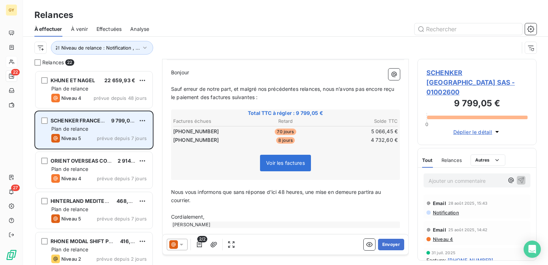
click at [85, 136] on div "Niveau 5 prévue depuis 7 jours" at bounding box center [98, 138] width 95 height 9
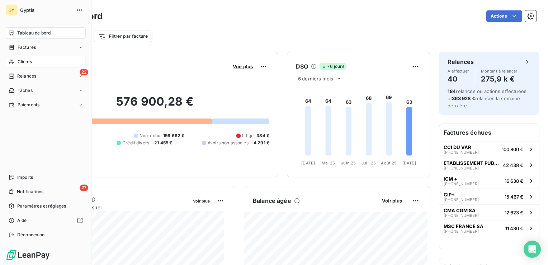
click at [30, 62] on span "Clients" at bounding box center [25, 61] width 14 height 6
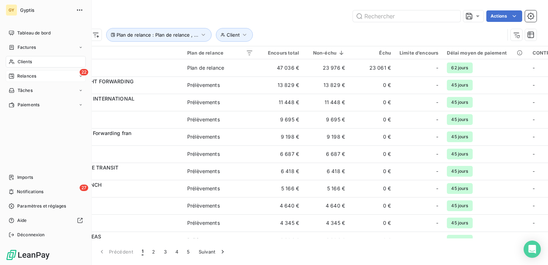
click at [23, 72] on div "22 Relances" at bounding box center [46, 75] width 80 height 11
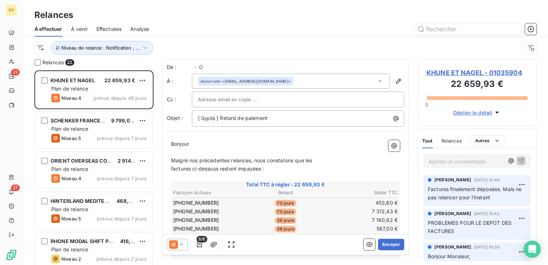
scroll to position [189, 113]
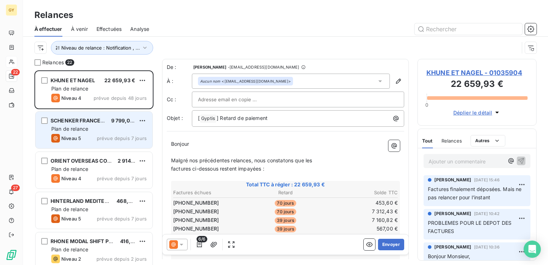
click at [81, 126] on span "Plan de relance" at bounding box center [69, 129] width 37 height 6
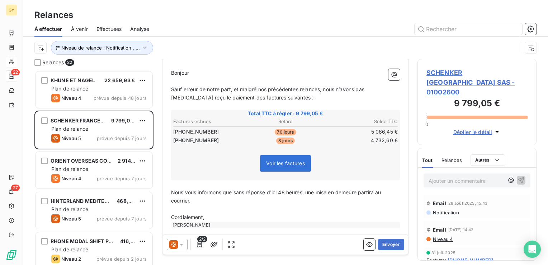
scroll to position [72, 0]
click at [391, 245] on button "Envoyer" at bounding box center [391, 244] width 26 height 11
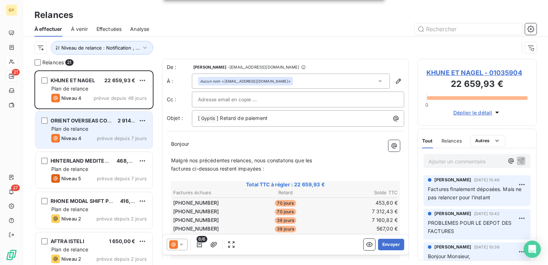
click at [73, 126] on span "Plan de relance" at bounding box center [69, 129] width 37 height 6
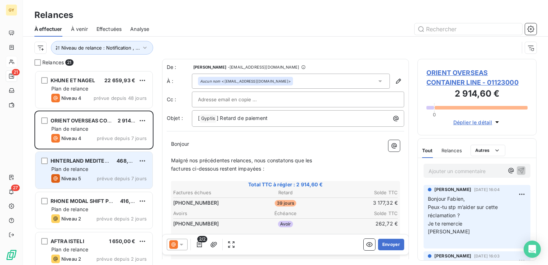
click at [77, 171] on span "Plan de relance" at bounding box center [69, 169] width 37 height 6
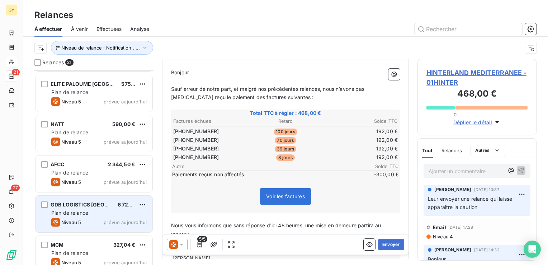
scroll to position [466, 0]
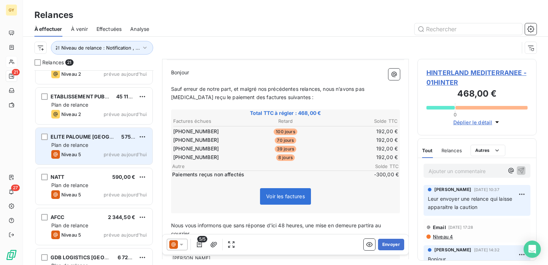
click at [67, 146] on span "Plan de relance" at bounding box center [69, 145] width 37 height 6
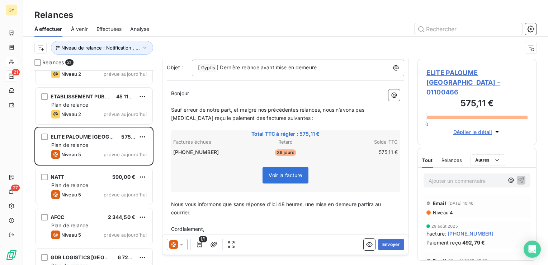
scroll to position [70, 0]
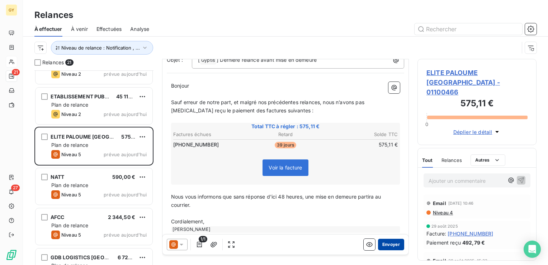
click at [385, 243] on button "Envoyer" at bounding box center [391, 244] width 26 height 11
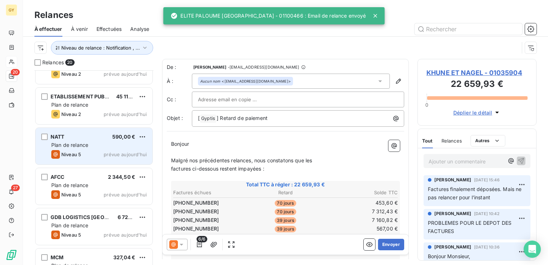
click at [104, 150] on div "Niveau 5 prévue aujourd’hui" at bounding box center [98, 154] width 95 height 9
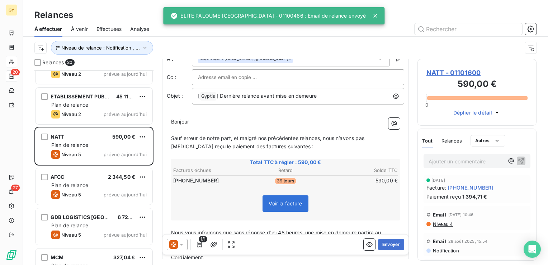
scroll to position [69, 0]
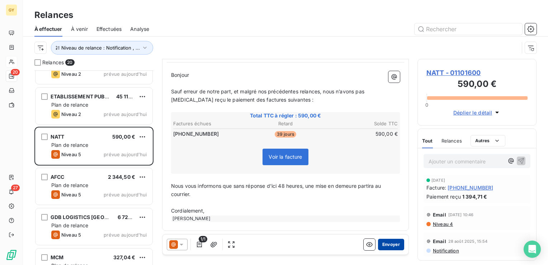
click at [386, 245] on button "Envoyer" at bounding box center [391, 244] width 26 height 11
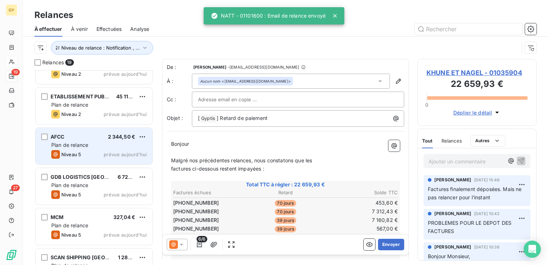
click at [80, 144] on span "Plan de relance" at bounding box center [69, 145] width 37 height 6
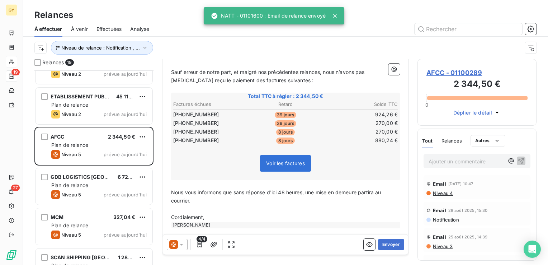
scroll to position [95, 0]
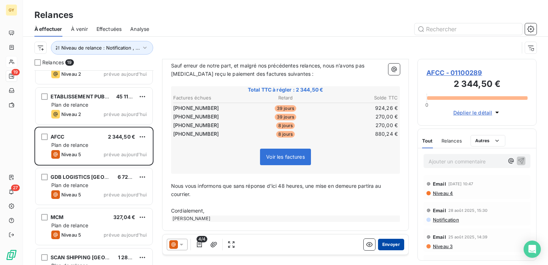
click at [386, 246] on button "Envoyer" at bounding box center [391, 244] width 26 height 11
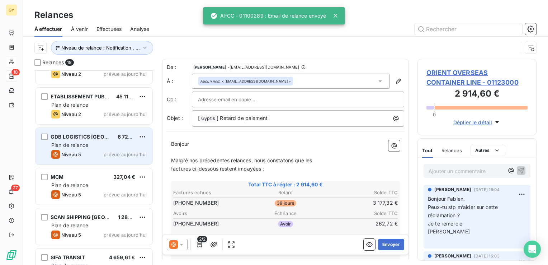
click at [103, 149] on div "GDB LOGISTICS FRANCE 6 729,96 € Plan de relance Niveau 5 prévue aujourd’hui" at bounding box center [94, 146] width 117 height 37
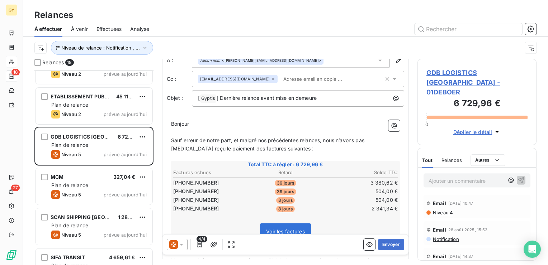
scroll to position [72, 0]
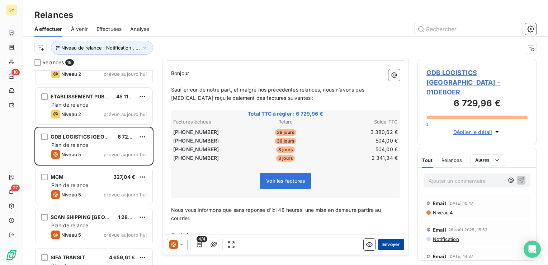
click at [390, 242] on button "Envoyer" at bounding box center [391, 244] width 26 height 11
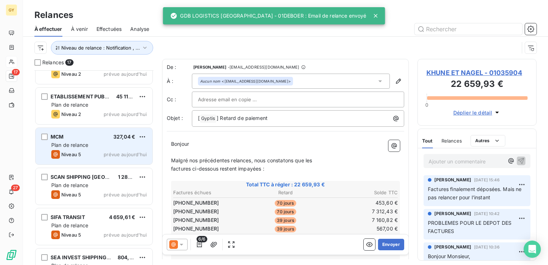
click at [70, 145] on span "Plan de relance" at bounding box center [69, 145] width 37 height 6
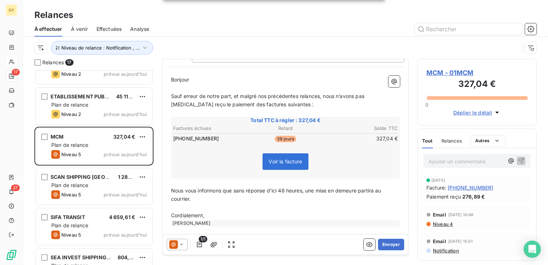
scroll to position [69, 0]
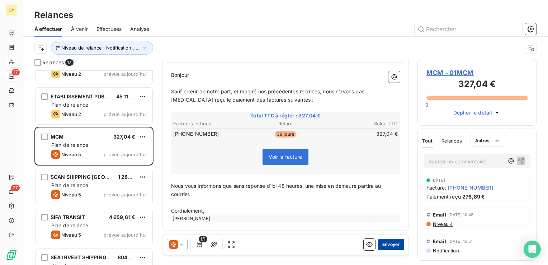
click at [388, 248] on button "Envoyer" at bounding box center [391, 244] width 26 height 11
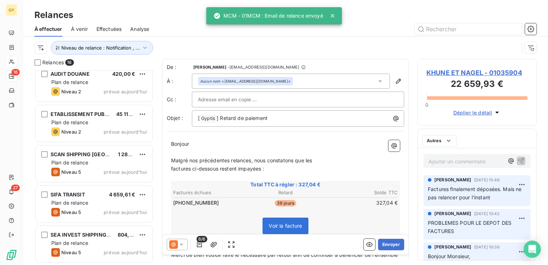
scroll to position [448, 0]
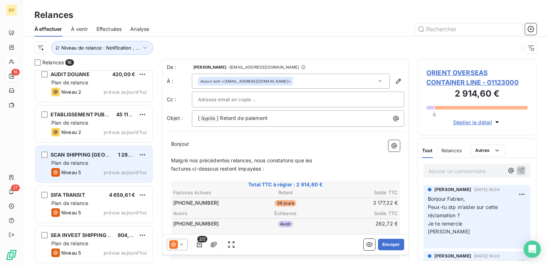
click at [84, 159] on div "SCAN SHIPPING FRANCE 1 285,20 € Plan de relance Niveau 5 prévue aujourd’hui" at bounding box center [94, 164] width 117 height 37
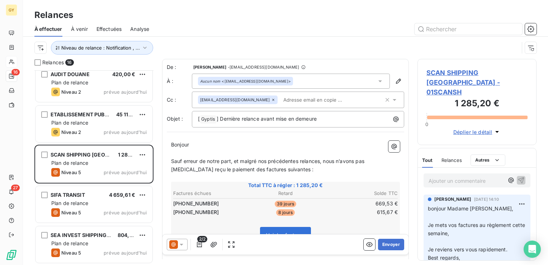
scroll to position [36, 0]
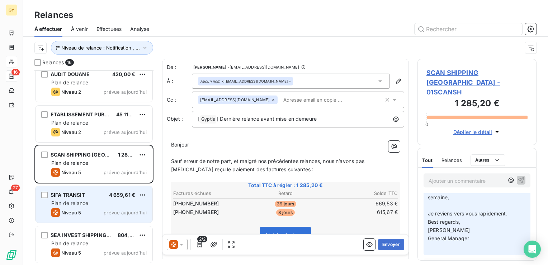
click at [71, 207] on div "SIFA TRANSIT 4 659,61 € Plan de relance Niveau 5 prévue aujourd’hui" at bounding box center [94, 204] width 117 height 37
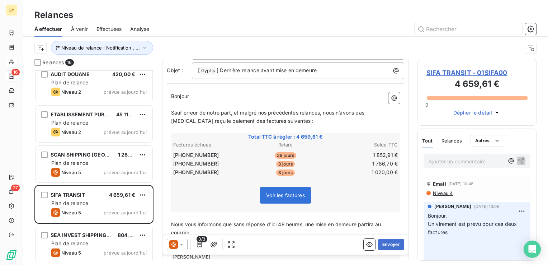
scroll to position [72, 0]
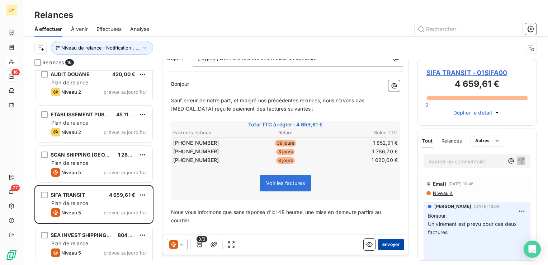
click at [388, 248] on button "Envoyer" at bounding box center [391, 244] width 26 height 11
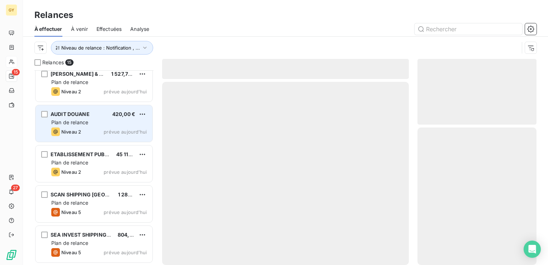
scroll to position [408, 0]
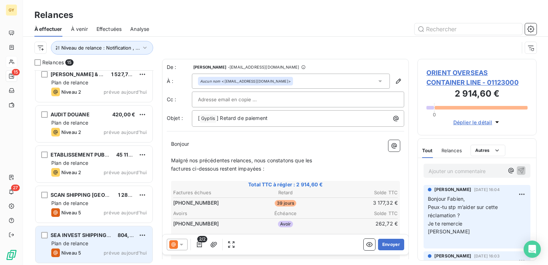
click at [70, 242] on span "Plan de relance" at bounding box center [69, 243] width 37 height 6
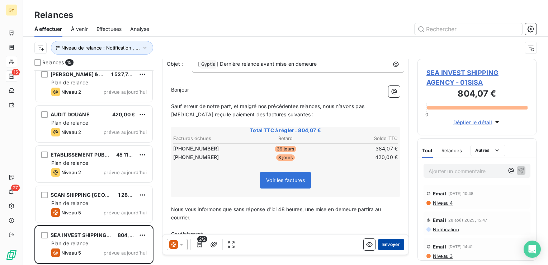
scroll to position [72, 0]
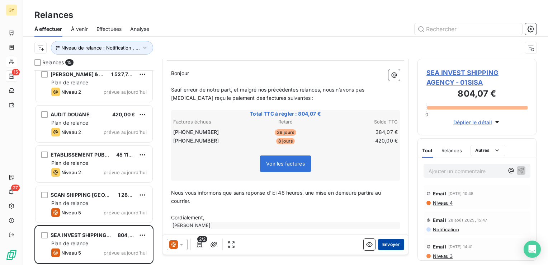
click at [383, 244] on button "Envoyer" at bounding box center [391, 244] width 26 height 11
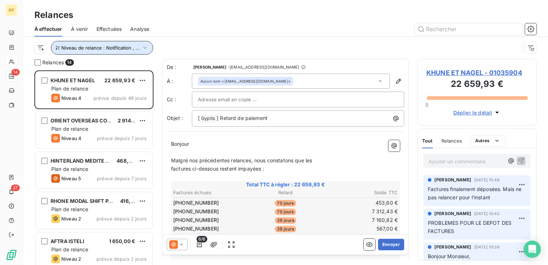
click at [143, 50] on icon "button" at bounding box center [144, 47] width 7 height 7
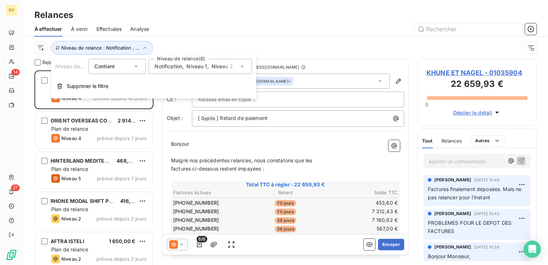
click at [244, 66] on icon at bounding box center [242, 66] width 7 height 7
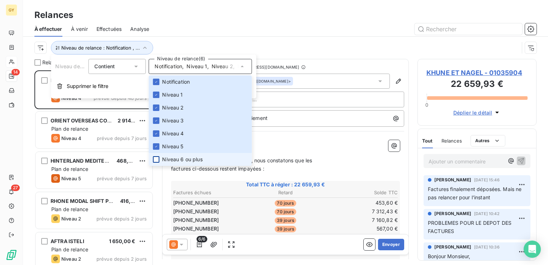
click at [156, 160] on div at bounding box center [156, 159] width 6 height 6
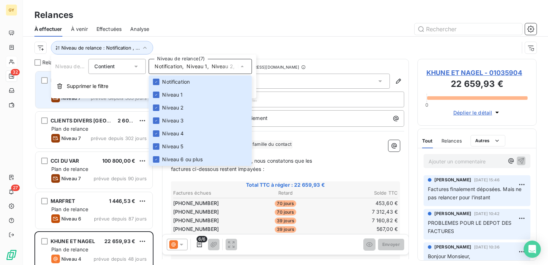
scroll to position [189, 113]
click at [304, 30] on div at bounding box center [347, 28] width 379 height 11
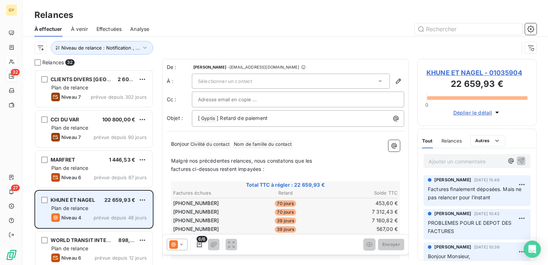
scroll to position [0, 0]
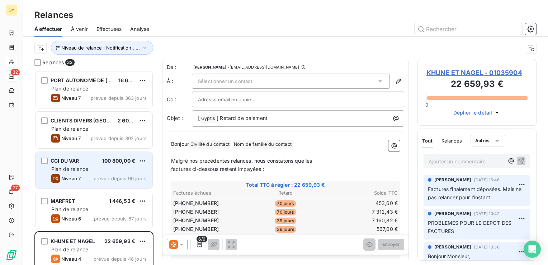
click at [90, 162] on div "CCI DU VAR 100 800,00 €" at bounding box center [98, 160] width 95 height 6
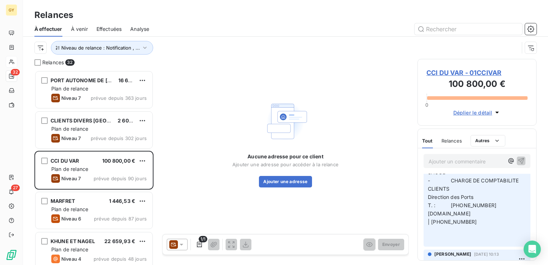
scroll to position [753, 0]
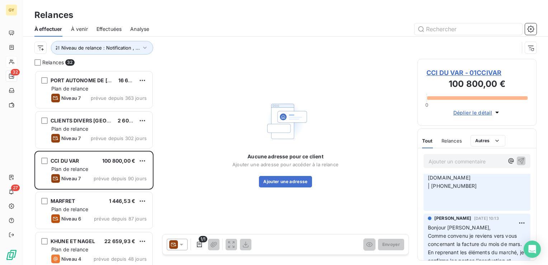
click at [453, 71] on span "CCI DU VAR - 01CCIVAR" at bounding box center [476, 73] width 101 height 10
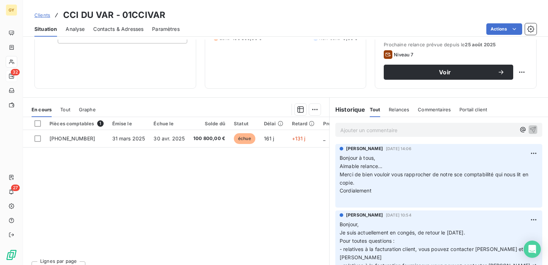
scroll to position [108, 0]
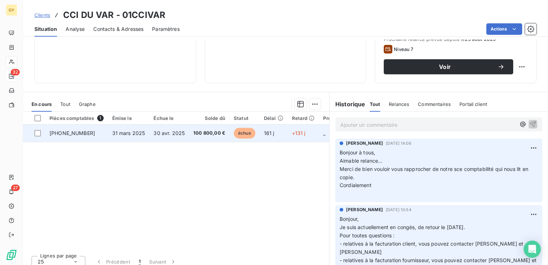
click at [129, 133] on span "31 mars 2025" at bounding box center [128, 133] width 33 height 6
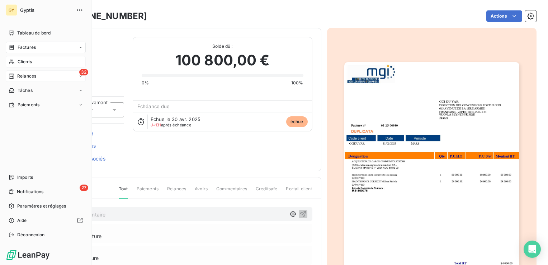
click at [43, 75] on div "32 Relances" at bounding box center [46, 75] width 80 height 11
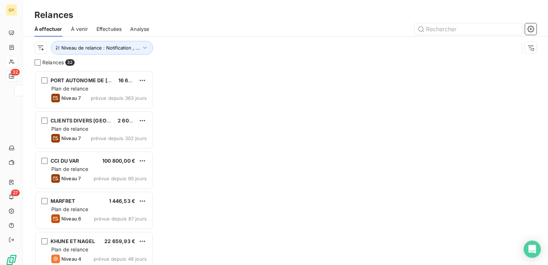
scroll to position [189, 113]
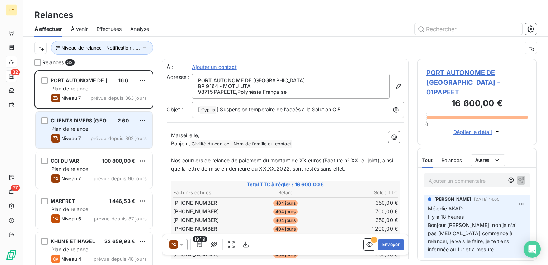
click at [80, 131] on span "Plan de relance" at bounding box center [69, 129] width 37 height 6
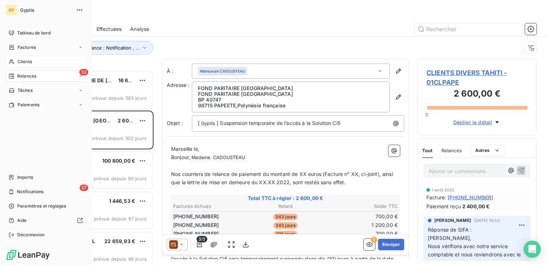
click at [20, 63] on span "Clients" at bounding box center [25, 61] width 14 height 6
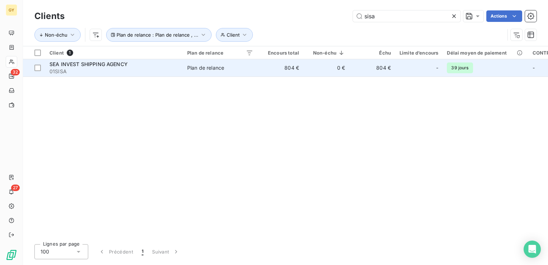
type input "sisa"
click at [302, 71] on td "804 €" at bounding box center [281, 67] width 46 height 17
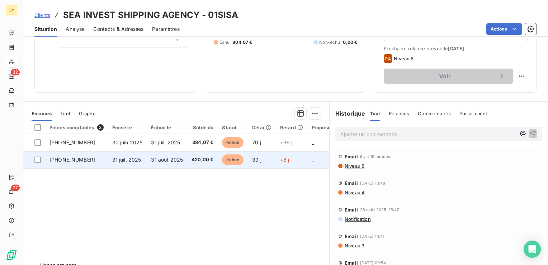
scroll to position [108, 0]
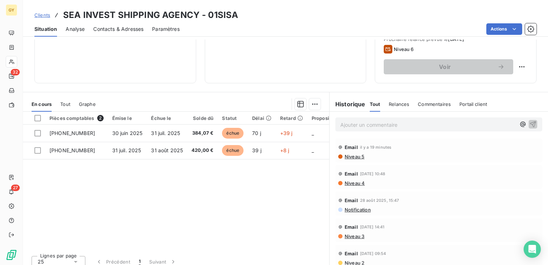
click at [363, 123] on p "Ajouter un commentaire ﻿" at bounding box center [427, 124] width 175 height 9
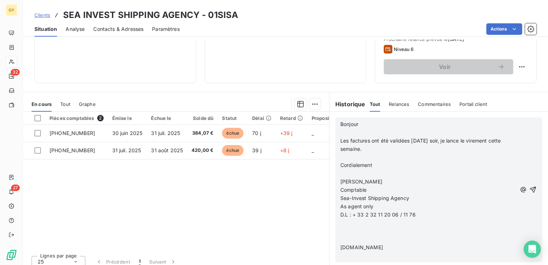
click at [335, 128] on div "Bonjour ﻿ Les factures ont été validées vendredi soir, je lance le virement cet…" at bounding box center [438, 189] width 207 height 145
click at [343, 128] on p "﻿" at bounding box center [428, 132] width 176 height 8
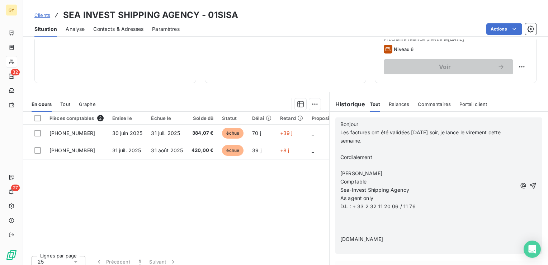
click at [347, 149] on p "﻿" at bounding box center [428, 149] width 176 height 8
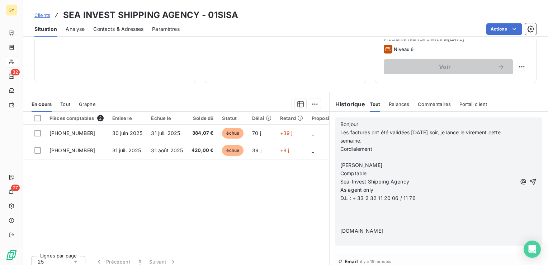
click at [340, 155] on p "﻿" at bounding box center [428, 157] width 176 height 8
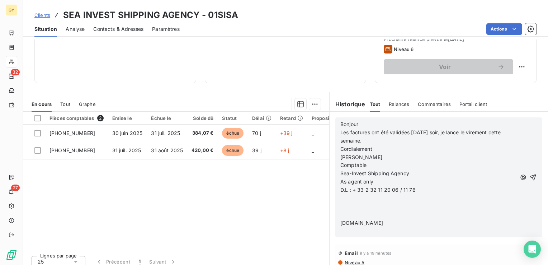
click at [353, 202] on p at bounding box center [428, 206] width 176 height 8
click at [340, 197] on p "﻿" at bounding box center [428, 198] width 176 height 8
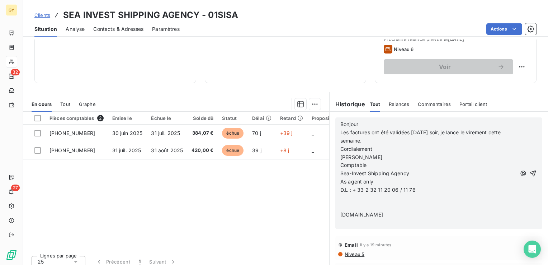
click at [340, 197] on p "﻿" at bounding box center [428, 198] width 176 height 8
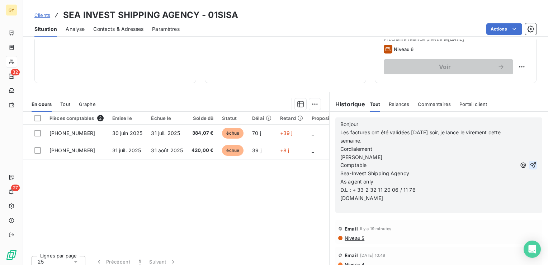
click at [530, 163] on icon "button" at bounding box center [533, 165] width 6 height 6
